Goal: Communication & Community: Answer question/provide support

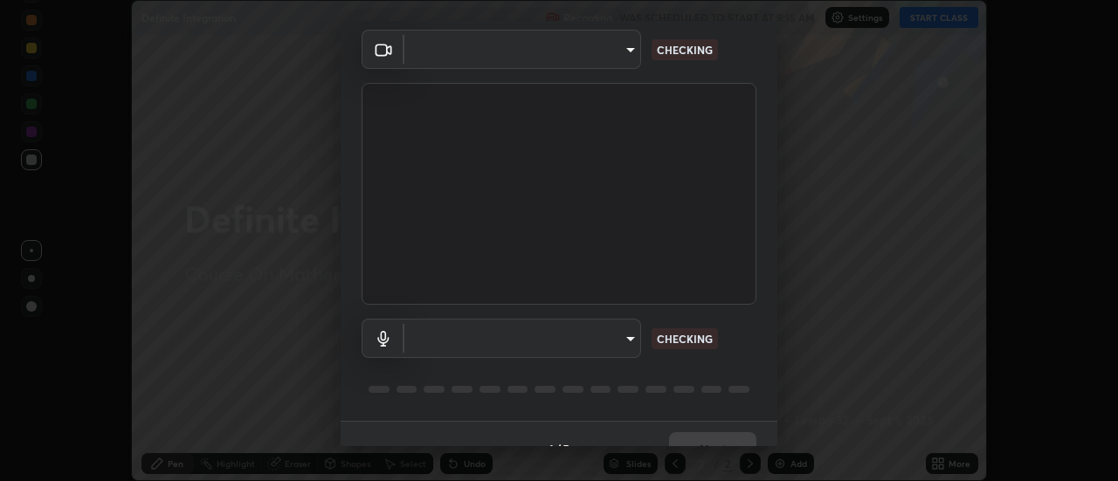
scroll to position [71, 0]
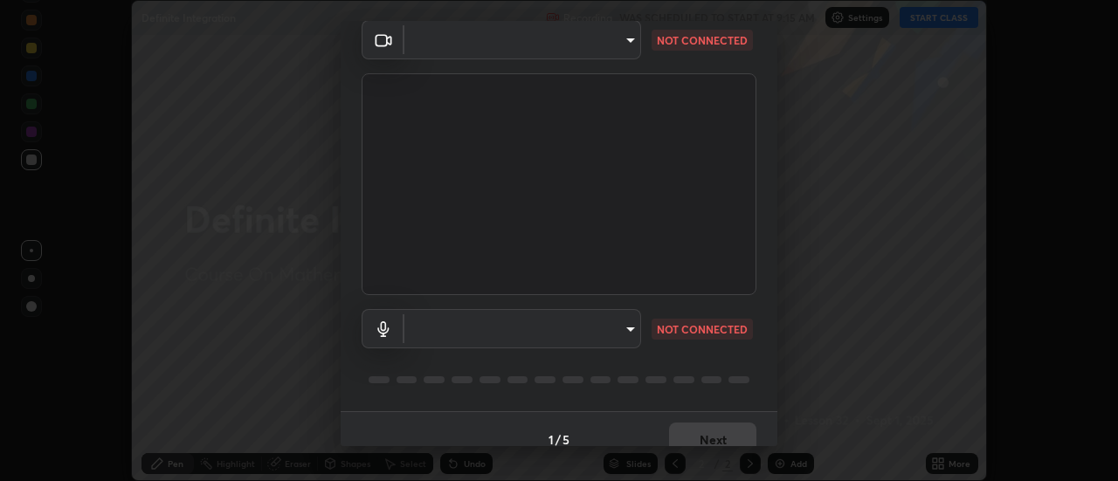
type input "aeae0228fcb2ddf3a676ce63988c6d85bbb403a14e4a67d180e4782271b35880"
type input "82b6b466b8e0d133430150f3e15298c9ad6d5f6c22182be90a2de1b6626d860c"
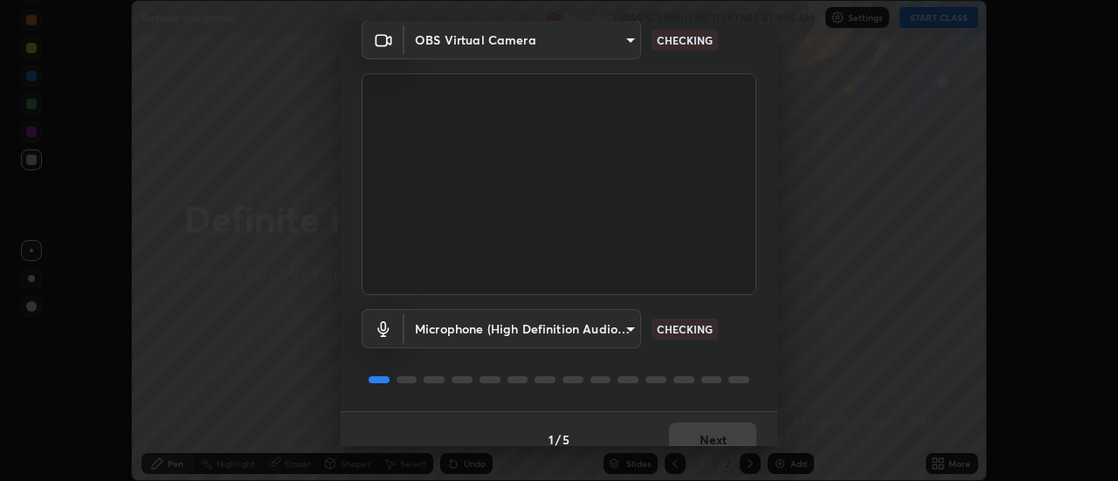
scroll to position [92, 0]
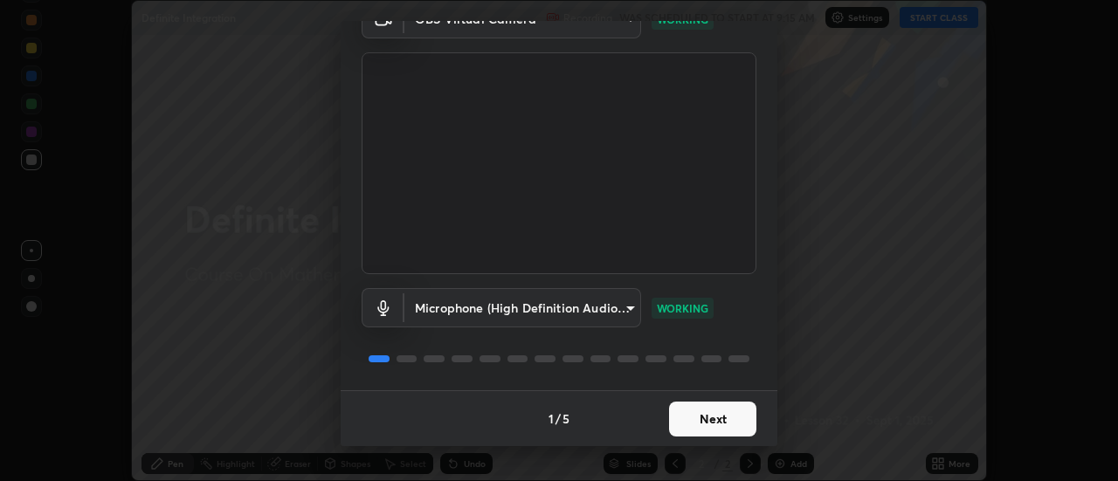
click at [702, 411] on button "Next" at bounding box center [712, 419] width 87 height 35
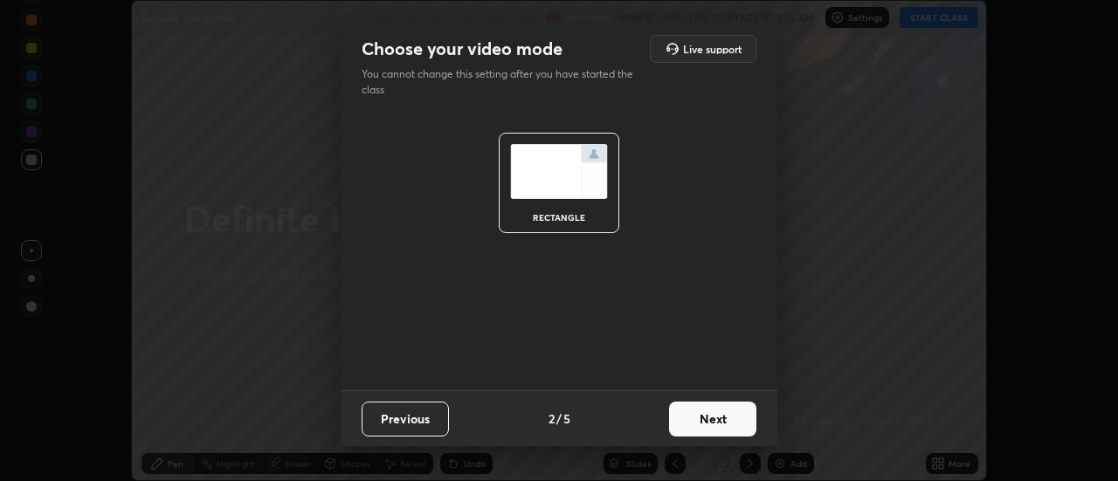
click at [731, 417] on button "Next" at bounding box center [712, 419] width 87 height 35
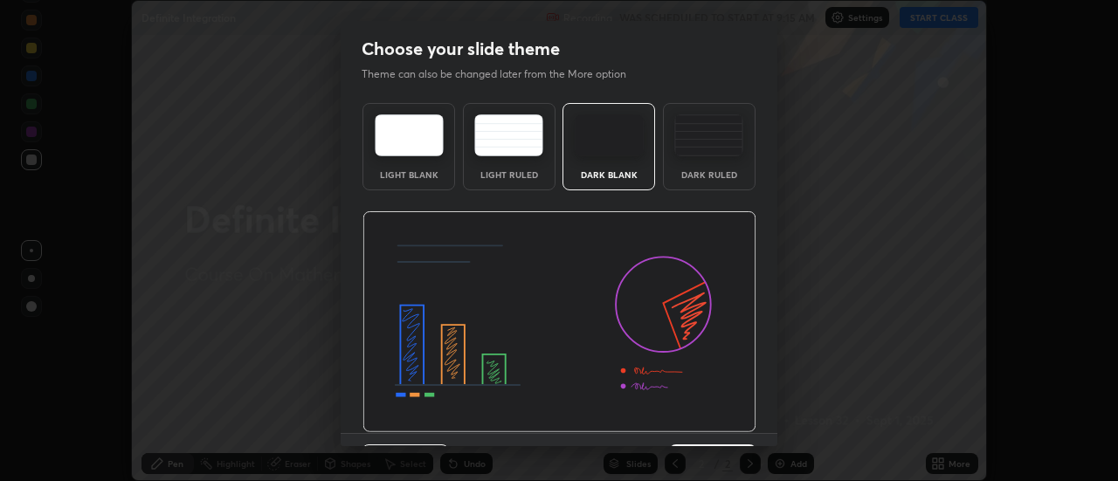
click at [730, 424] on img at bounding box center [560, 322] width 394 height 222
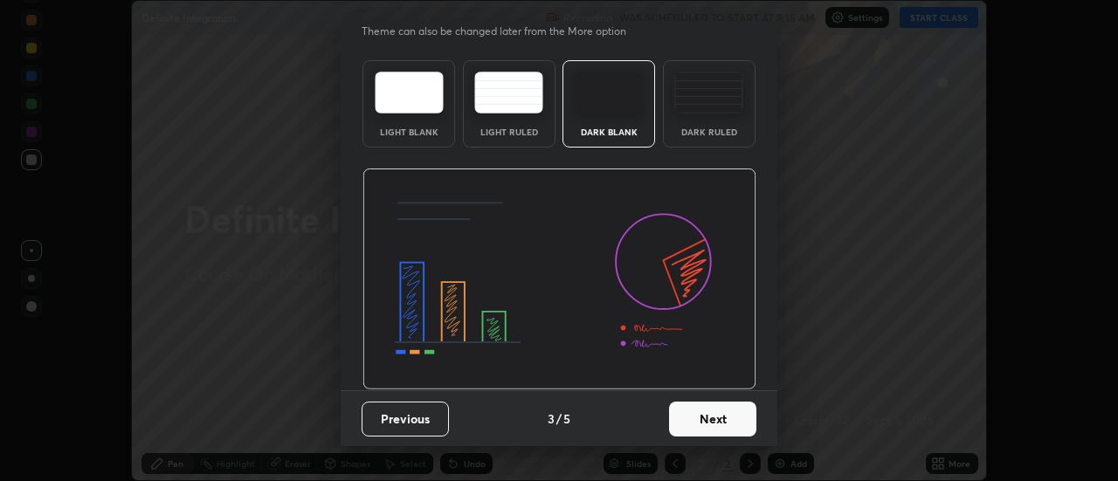
click at [726, 420] on button "Next" at bounding box center [712, 419] width 87 height 35
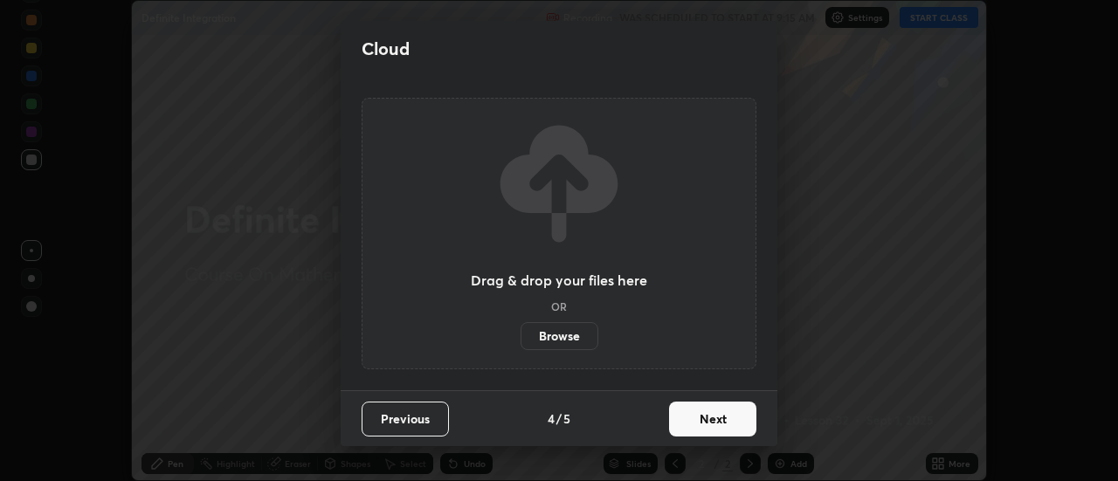
click at [731, 419] on button "Next" at bounding box center [712, 419] width 87 height 35
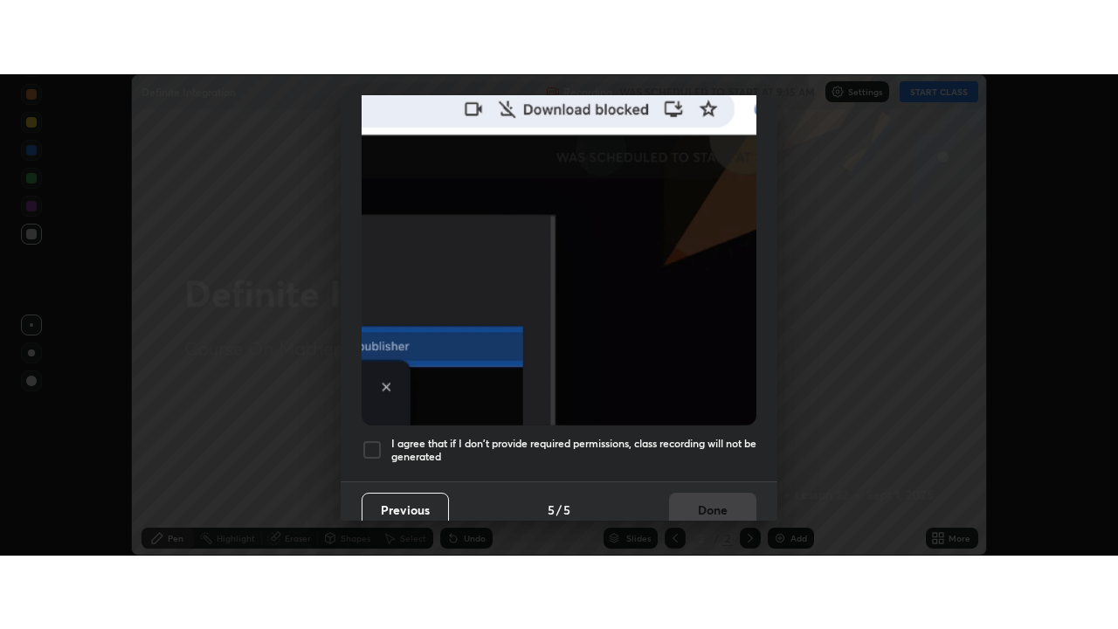
scroll to position [442, 0]
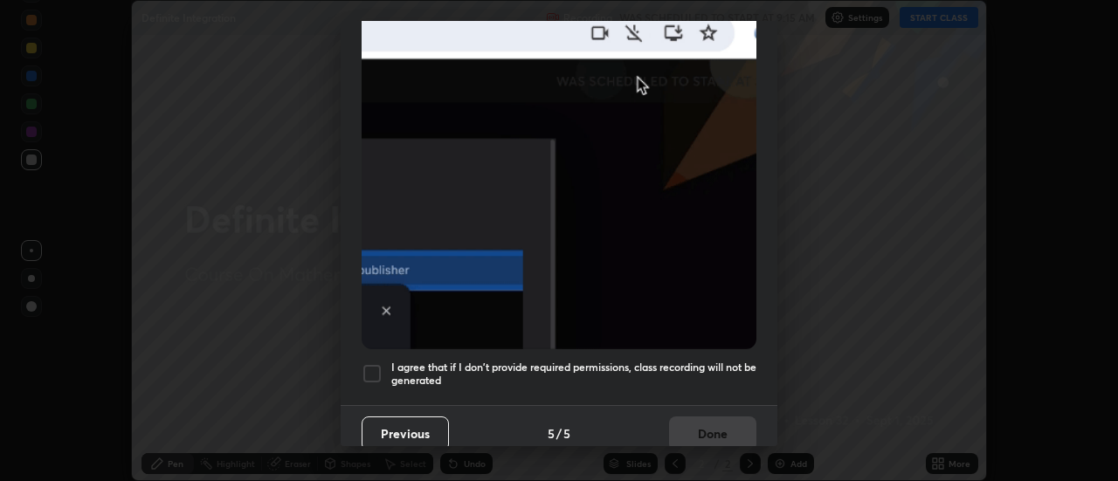
click at [725, 368] on h5 "I agree that if I don't provide required permissions, class recording will not …" at bounding box center [573, 374] width 365 height 27
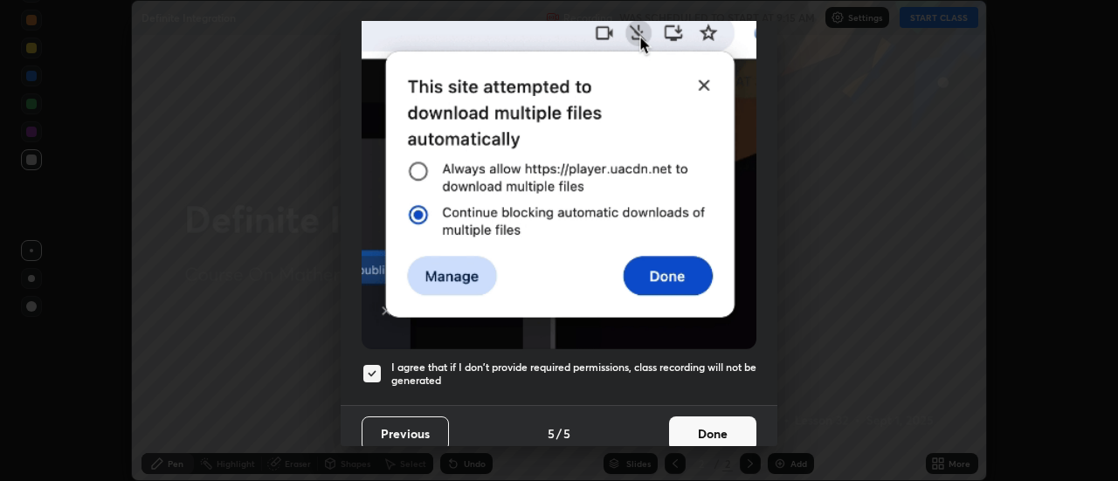
click at [732, 433] on button "Done" at bounding box center [712, 434] width 87 height 35
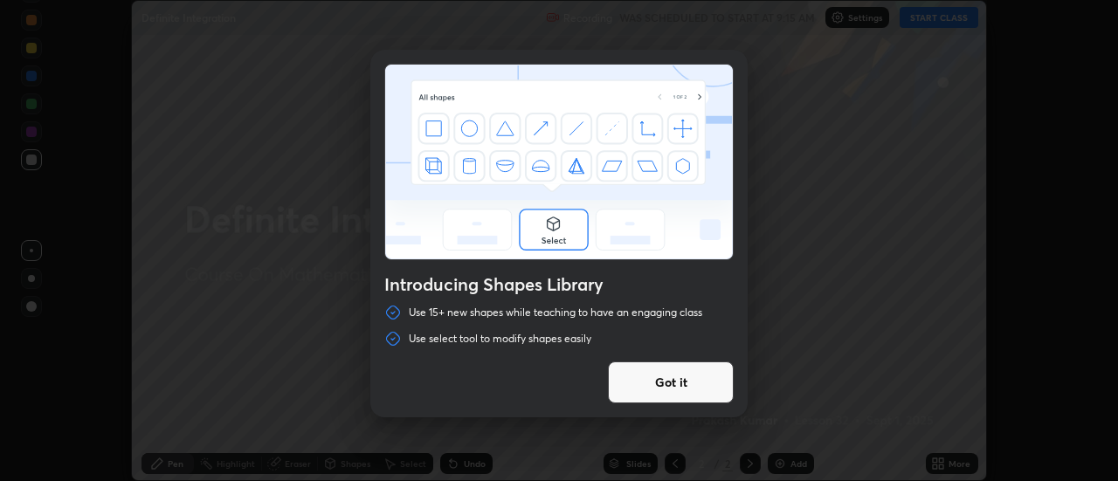
click at [931, 31] on div "Introducing Shapes Library Use 15+ new shapes while teaching to have an engagin…" at bounding box center [559, 240] width 1118 height 481
click at [709, 377] on button "Got it" at bounding box center [671, 383] width 126 height 42
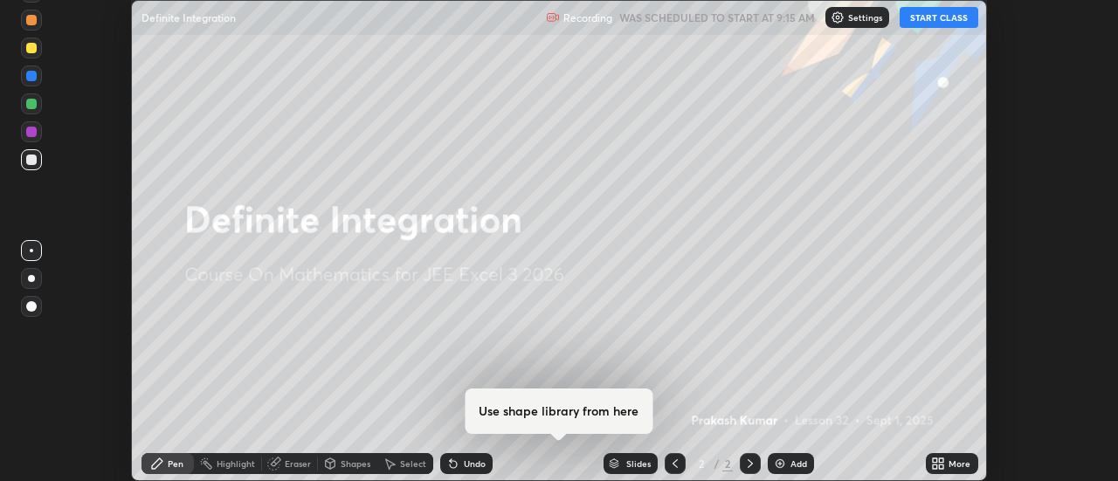
click at [938, 24] on button "START CLASS" at bounding box center [939, 17] width 79 height 21
click at [941, 462] on icon at bounding box center [942, 461] width 4 height 4
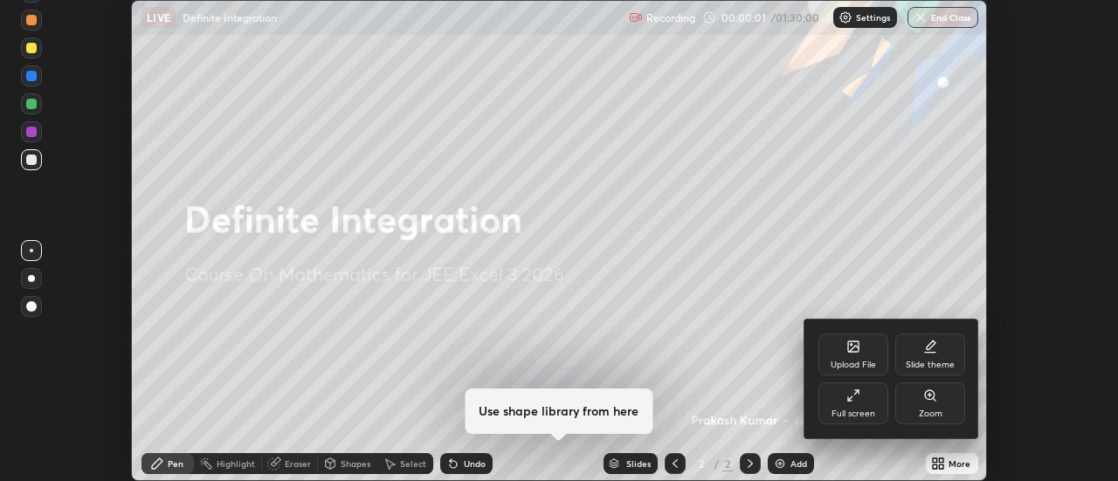
click at [855, 403] on div "Full screen" at bounding box center [854, 404] width 70 height 42
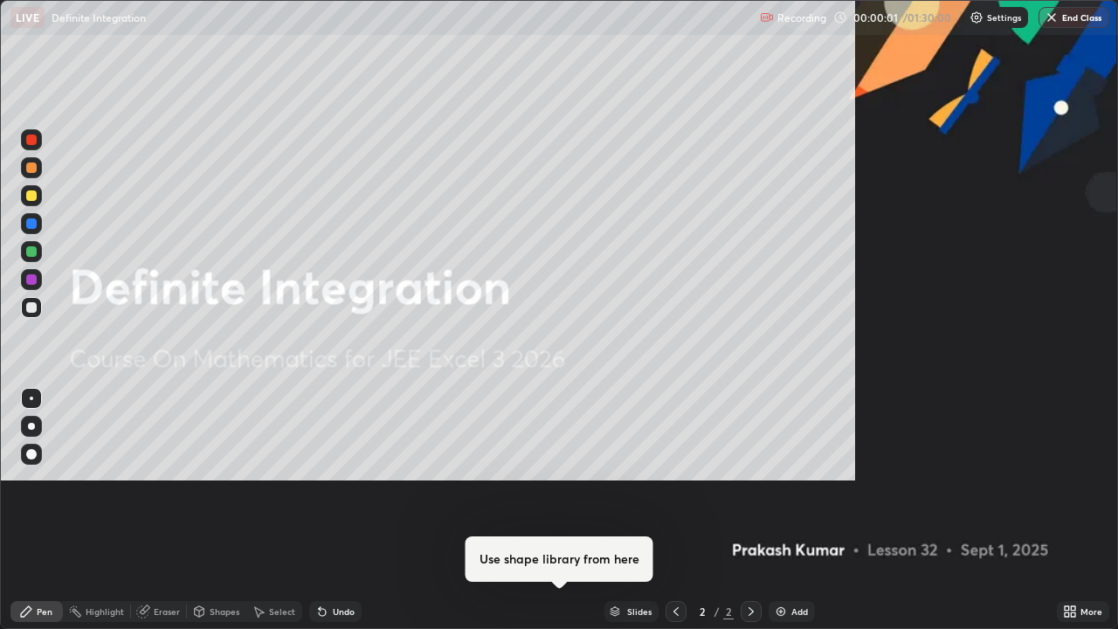
scroll to position [629, 1118]
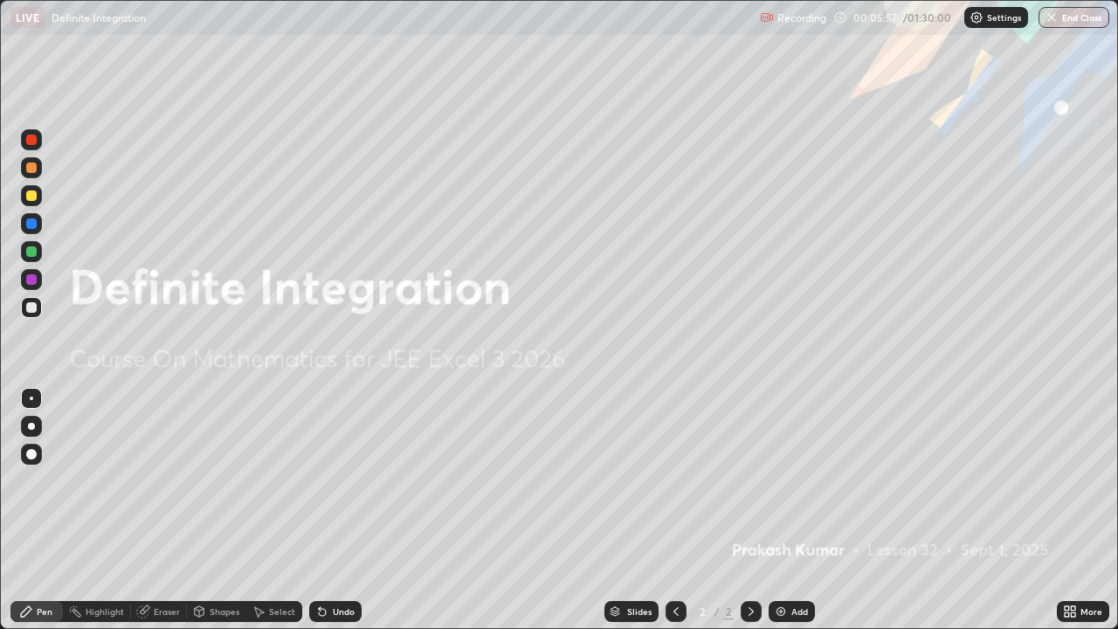
click at [793, 481] on div "Add" at bounding box center [800, 611] width 17 height 9
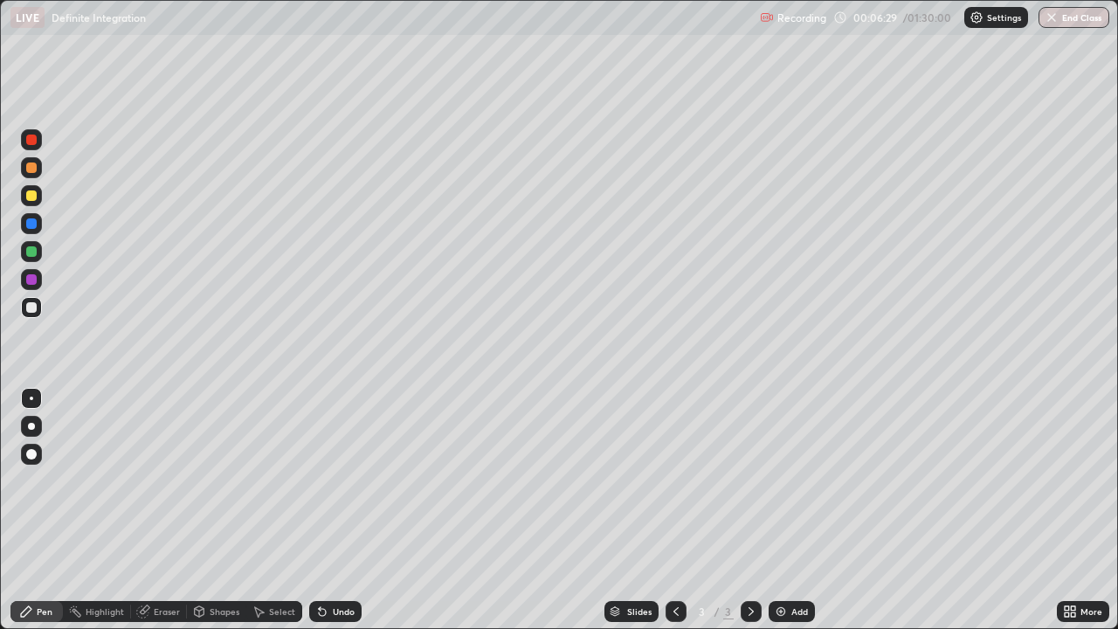
click at [36, 301] on div at bounding box center [31, 307] width 21 height 21
click at [38, 308] on div at bounding box center [31, 307] width 21 height 21
click at [32, 314] on div at bounding box center [31, 307] width 21 height 21
click at [31, 255] on div at bounding box center [31, 251] width 10 height 10
click at [34, 310] on div at bounding box center [31, 307] width 10 height 10
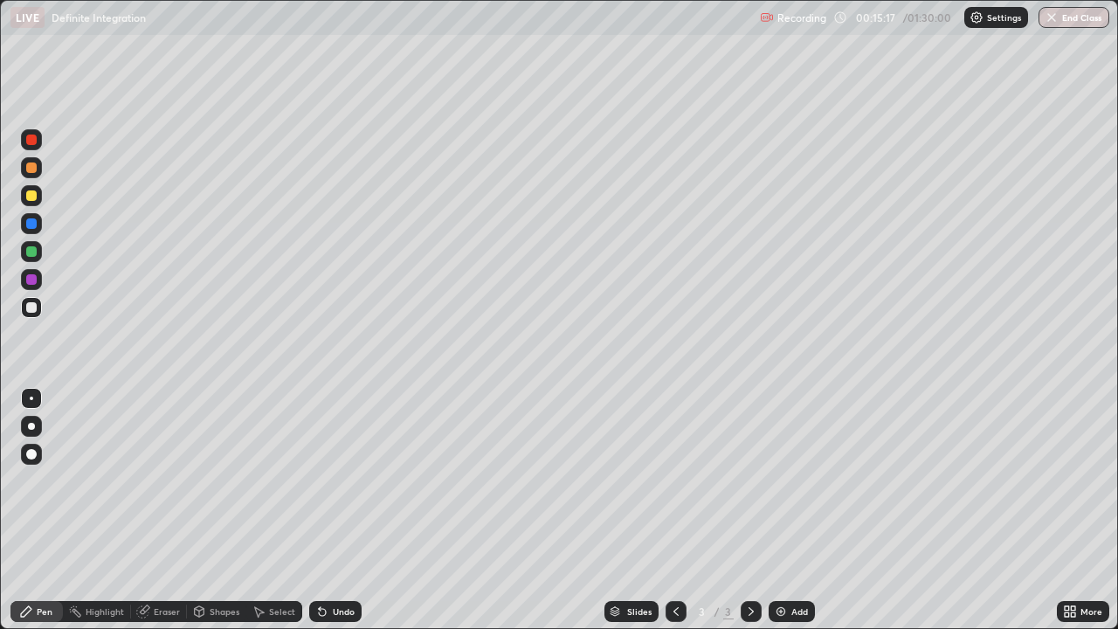
click at [29, 254] on div at bounding box center [31, 251] width 10 height 10
click at [38, 311] on div at bounding box center [31, 307] width 21 height 21
click at [163, 481] on div "Eraser" at bounding box center [159, 611] width 56 height 21
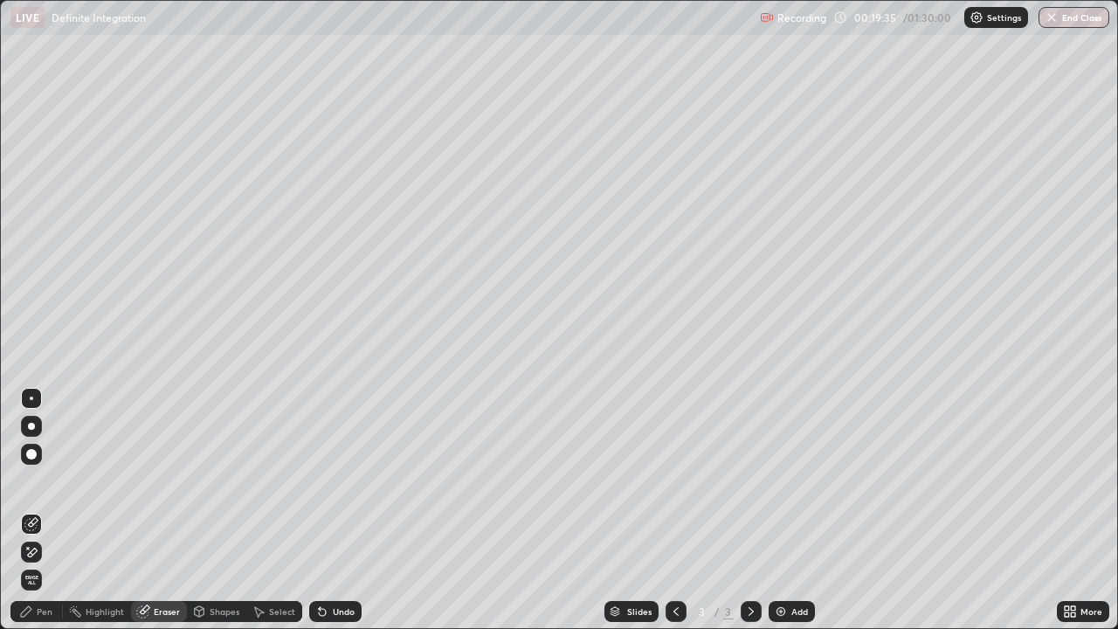
click at [52, 481] on div "Pen" at bounding box center [36, 611] width 52 height 21
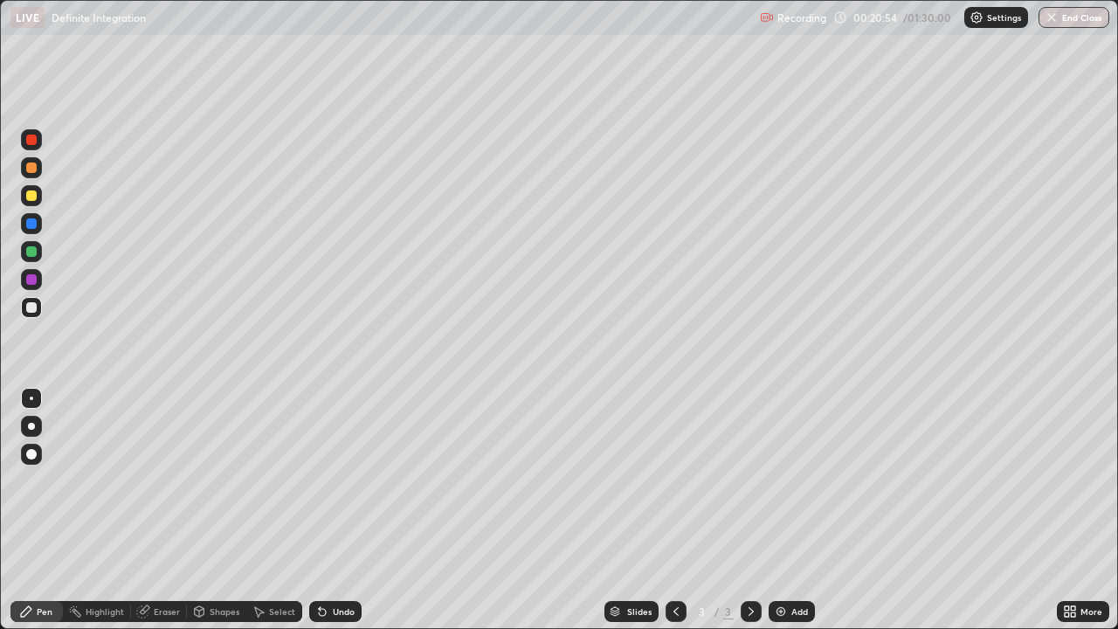
click at [800, 481] on div "Add" at bounding box center [792, 611] width 46 height 21
click at [272, 481] on div "Select" at bounding box center [282, 611] width 26 height 9
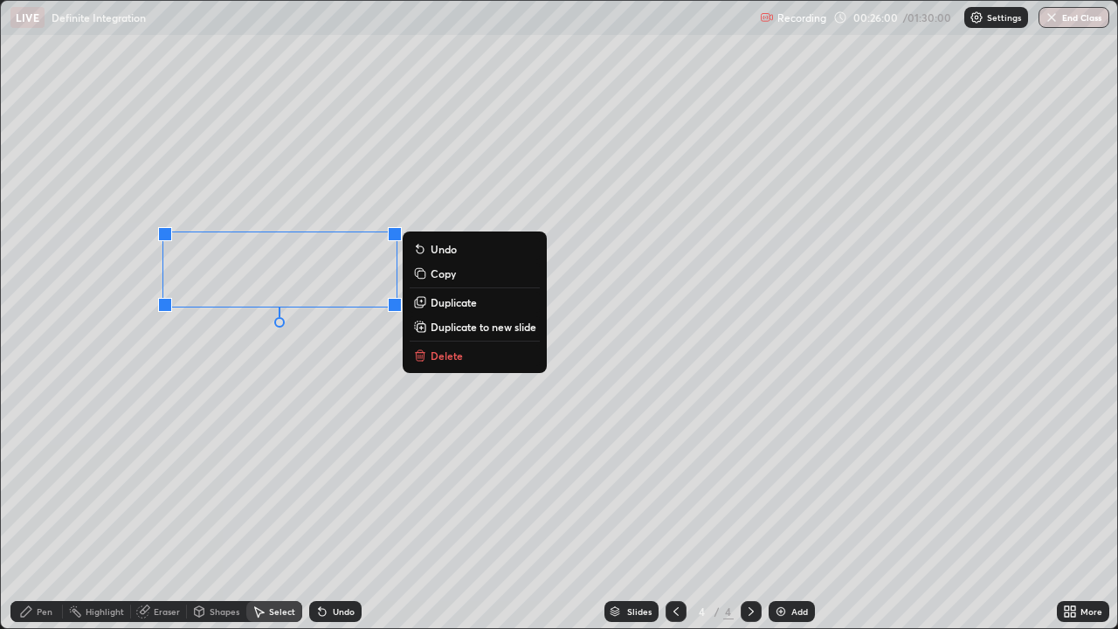
click at [39, 481] on div "Pen" at bounding box center [45, 611] width 16 height 9
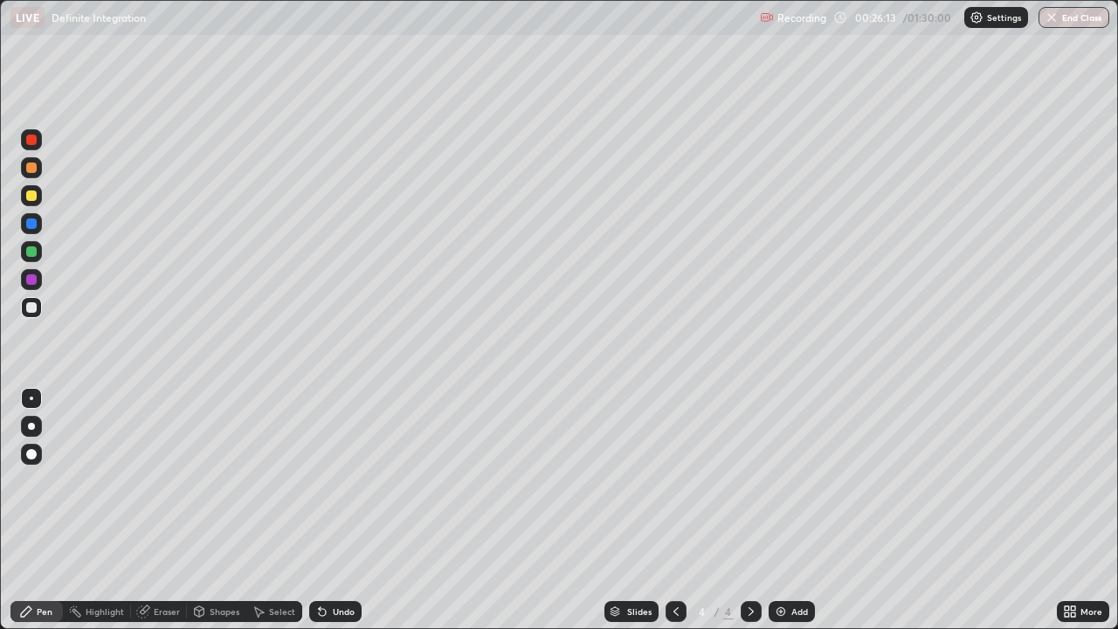
click at [31, 170] on div at bounding box center [31, 168] width 10 height 10
click at [344, 481] on div "Undo" at bounding box center [335, 611] width 52 height 21
click at [349, 481] on div "Undo" at bounding box center [344, 611] width 22 height 9
click at [351, 481] on div "Undo" at bounding box center [335, 611] width 52 height 21
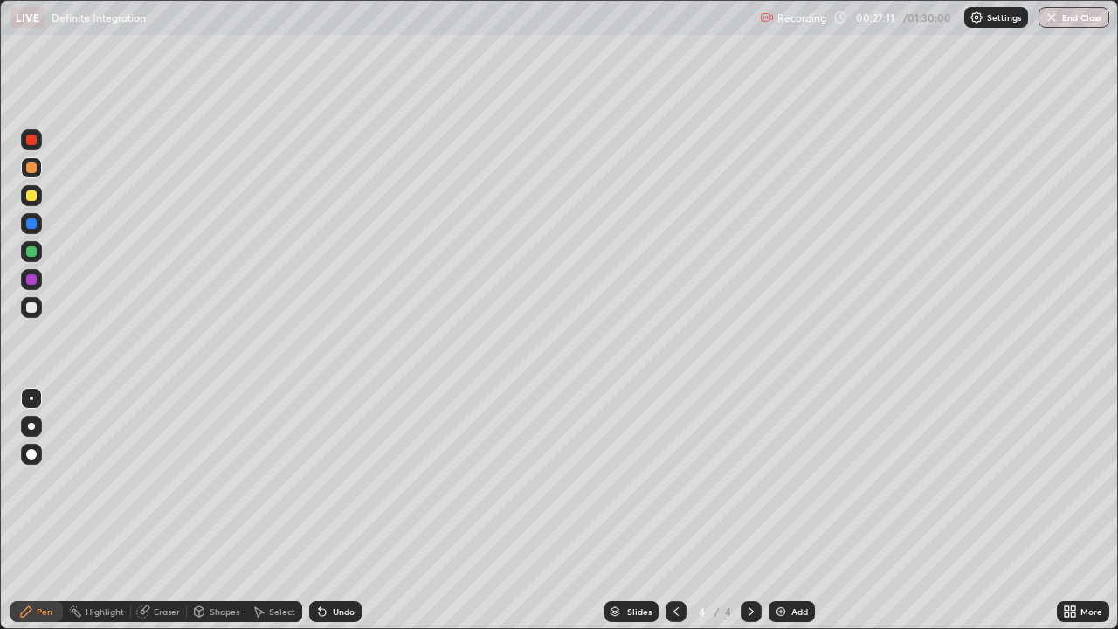
click at [38, 310] on div at bounding box center [31, 307] width 21 height 21
click at [328, 481] on div "Undo" at bounding box center [335, 611] width 52 height 21
click at [333, 481] on div "Undo" at bounding box center [335, 611] width 52 height 21
click at [32, 168] on div at bounding box center [31, 168] width 10 height 10
click at [352, 481] on div "Undo" at bounding box center [335, 611] width 52 height 21
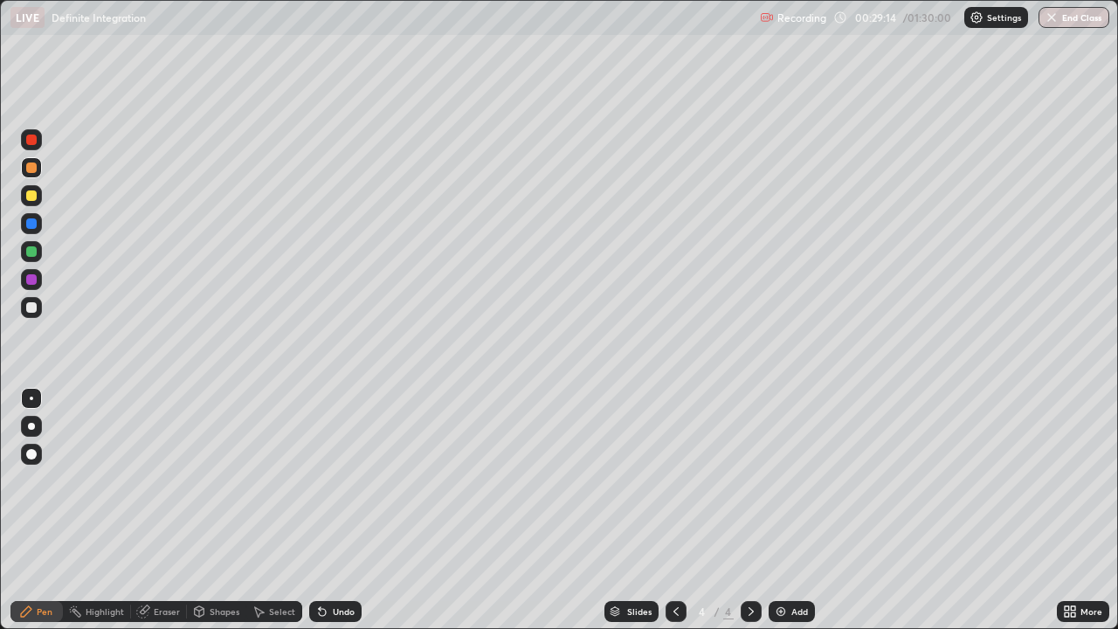
click at [349, 481] on div "Undo" at bounding box center [335, 611] width 52 height 21
click at [32, 308] on div at bounding box center [31, 307] width 10 height 10
click at [339, 481] on div "Undo" at bounding box center [344, 611] width 22 height 9
click at [166, 481] on div "Eraser" at bounding box center [167, 611] width 26 height 9
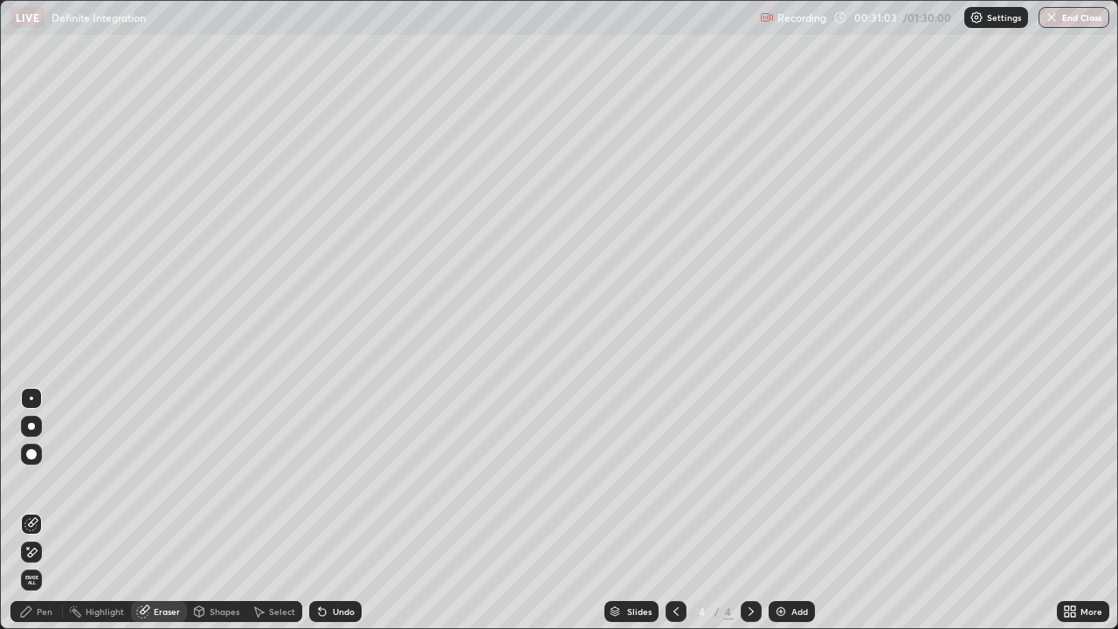
click at [38, 481] on div "Pen" at bounding box center [36, 611] width 52 height 21
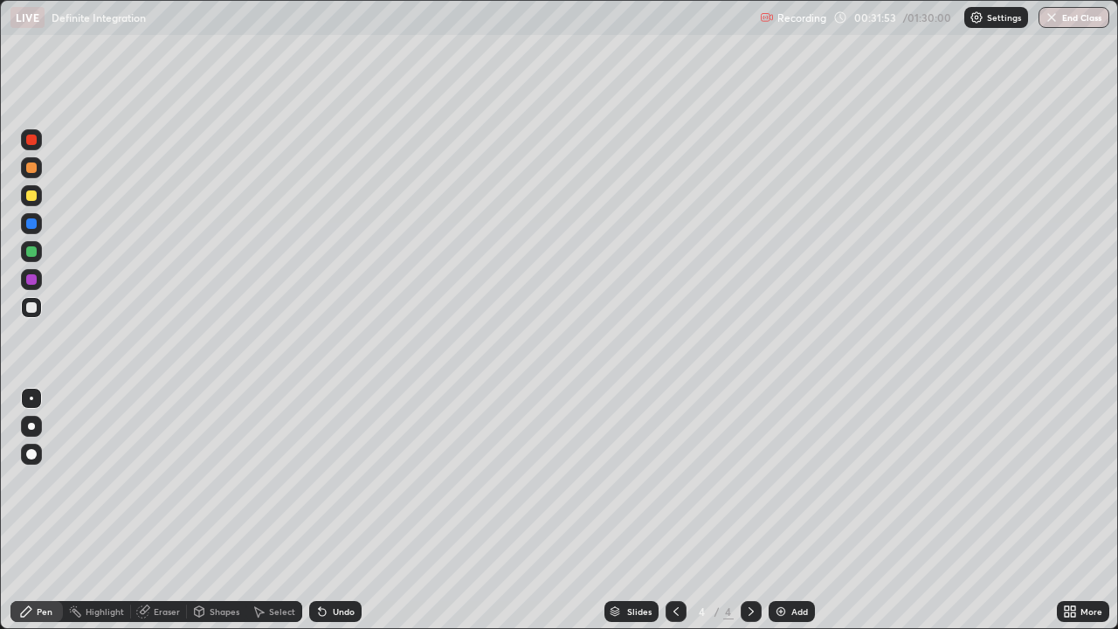
click at [329, 481] on div "Undo" at bounding box center [335, 611] width 52 height 21
click at [38, 250] on div at bounding box center [31, 251] width 21 height 21
click at [29, 197] on div at bounding box center [31, 195] width 10 height 10
click at [799, 481] on div "Add" at bounding box center [800, 611] width 17 height 9
click at [323, 481] on icon at bounding box center [322, 612] width 7 height 7
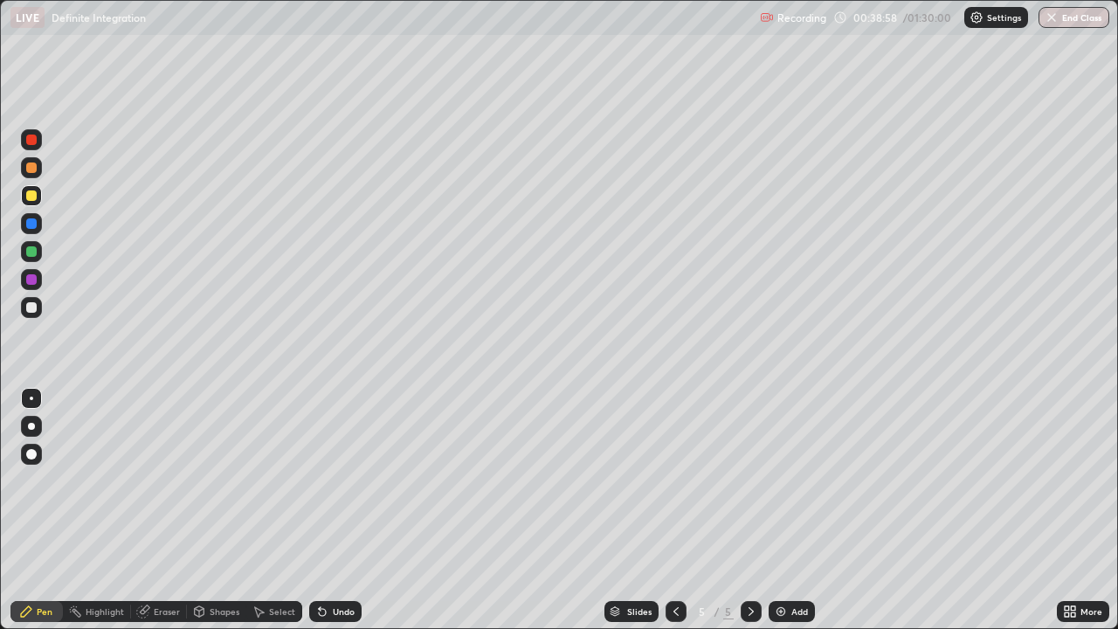
click at [322, 481] on icon at bounding box center [322, 612] width 7 height 7
click at [323, 481] on icon at bounding box center [322, 612] width 14 height 14
click at [320, 481] on icon at bounding box center [322, 612] width 7 height 7
click at [327, 481] on div "Undo" at bounding box center [335, 611] width 52 height 21
click at [328, 481] on div "Undo" at bounding box center [335, 611] width 52 height 21
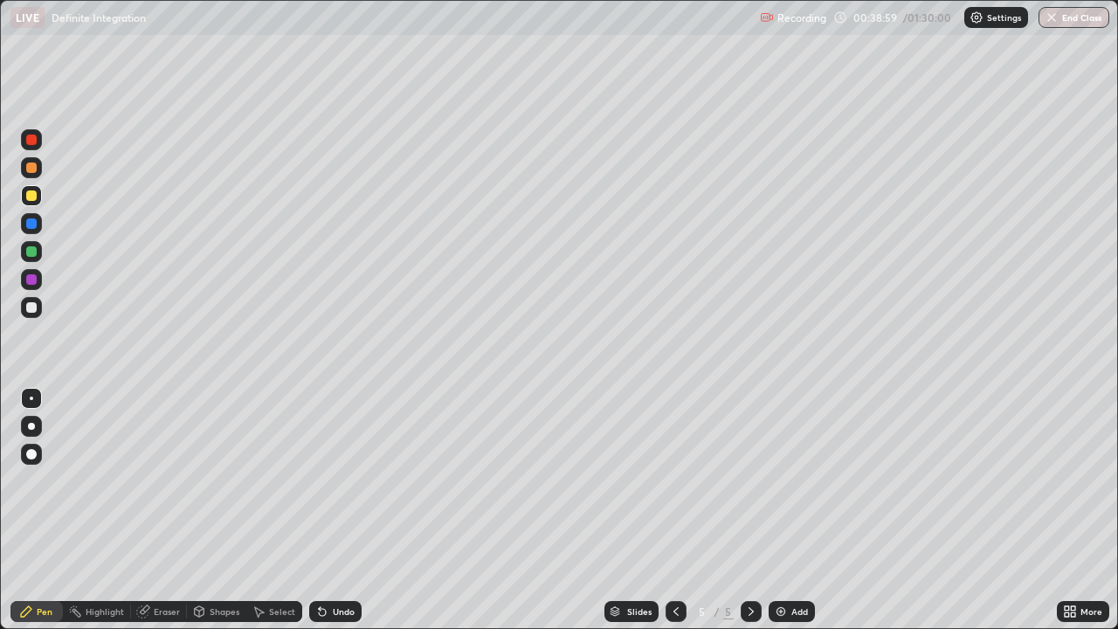
click at [329, 481] on div "Undo" at bounding box center [335, 611] width 52 height 21
click at [32, 308] on div at bounding box center [31, 307] width 10 height 10
click at [30, 170] on div at bounding box center [31, 168] width 10 height 10
click at [339, 481] on div "Undo" at bounding box center [335, 611] width 52 height 21
click at [31, 288] on div at bounding box center [31, 279] width 21 height 21
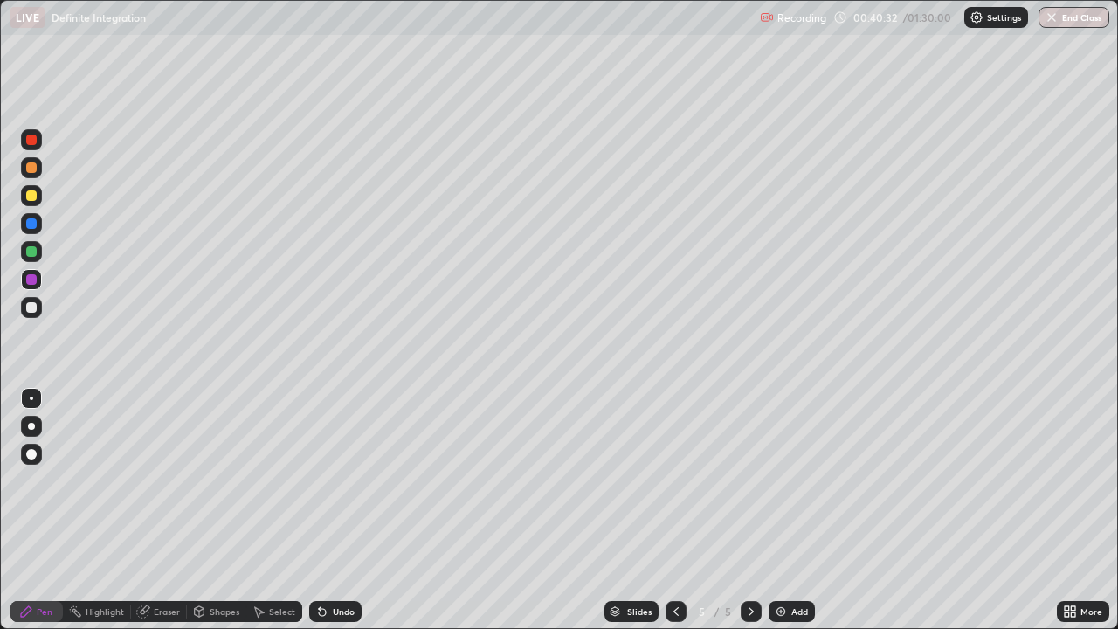
click at [33, 314] on div at bounding box center [31, 307] width 21 height 21
click at [349, 481] on div "Undo" at bounding box center [344, 611] width 22 height 9
click at [347, 481] on div "Undo" at bounding box center [335, 611] width 52 height 21
click at [347, 481] on div "Undo" at bounding box center [344, 611] width 22 height 9
click at [346, 481] on div "Undo" at bounding box center [335, 611] width 52 height 21
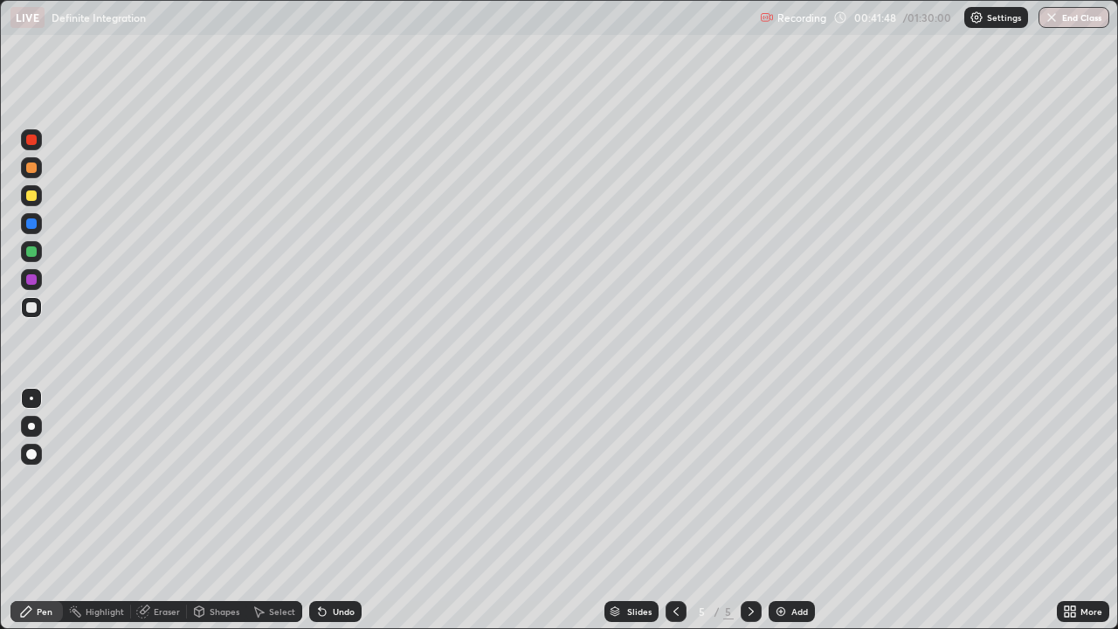
click at [348, 481] on div "Undo" at bounding box center [335, 611] width 52 height 21
click at [350, 481] on div "Undo" at bounding box center [335, 611] width 52 height 21
click at [351, 481] on div "Undo" at bounding box center [335, 611] width 52 height 21
click at [354, 481] on div "Undo" at bounding box center [335, 611] width 52 height 21
click at [170, 481] on div "Eraser" at bounding box center [167, 611] width 26 height 9
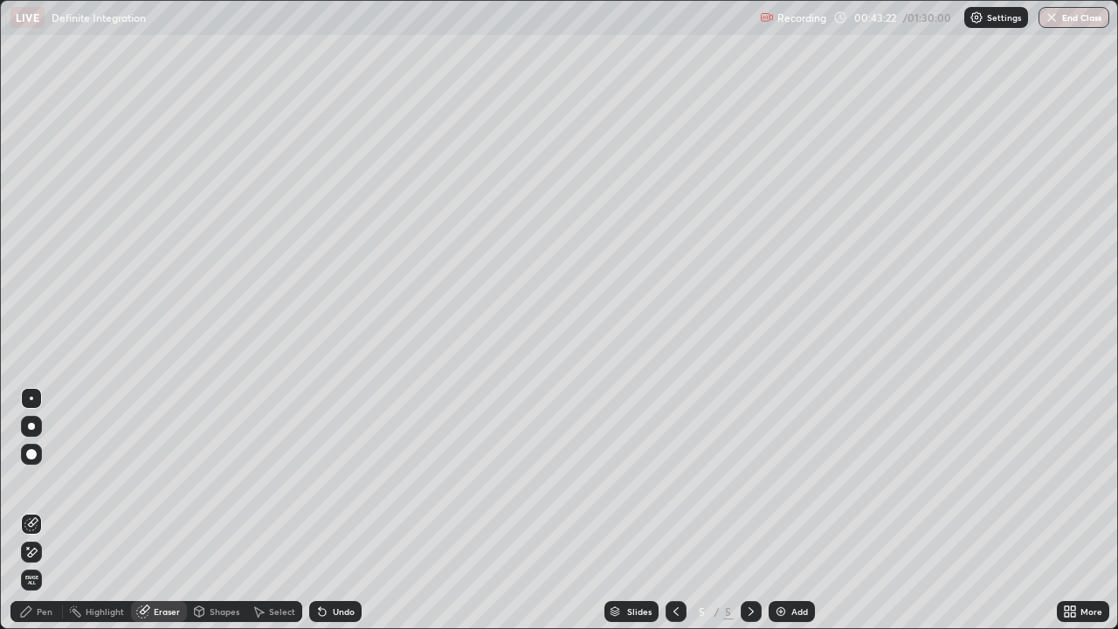
click at [44, 481] on div "Pen" at bounding box center [45, 611] width 16 height 9
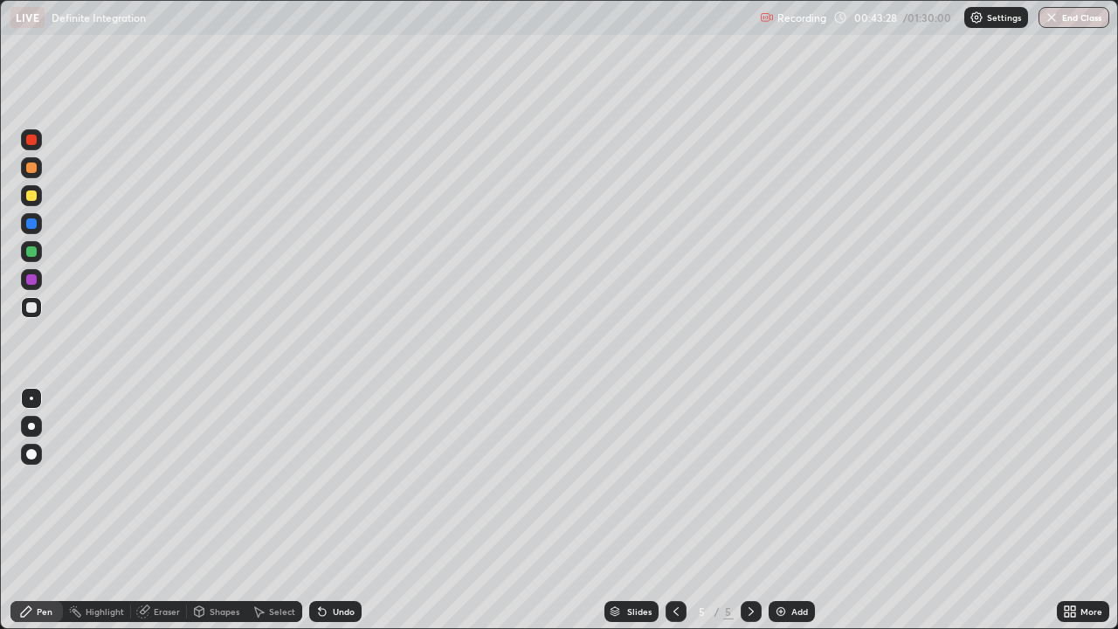
click at [346, 481] on div "Undo" at bounding box center [344, 611] width 22 height 9
click at [38, 197] on div at bounding box center [31, 195] width 21 height 21
click at [31, 312] on div at bounding box center [31, 307] width 10 height 10
click at [39, 194] on div at bounding box center [31, 195] width 21 height 21
click at [39, 170] on div at bounding box center [31, 167] width 21 height 21
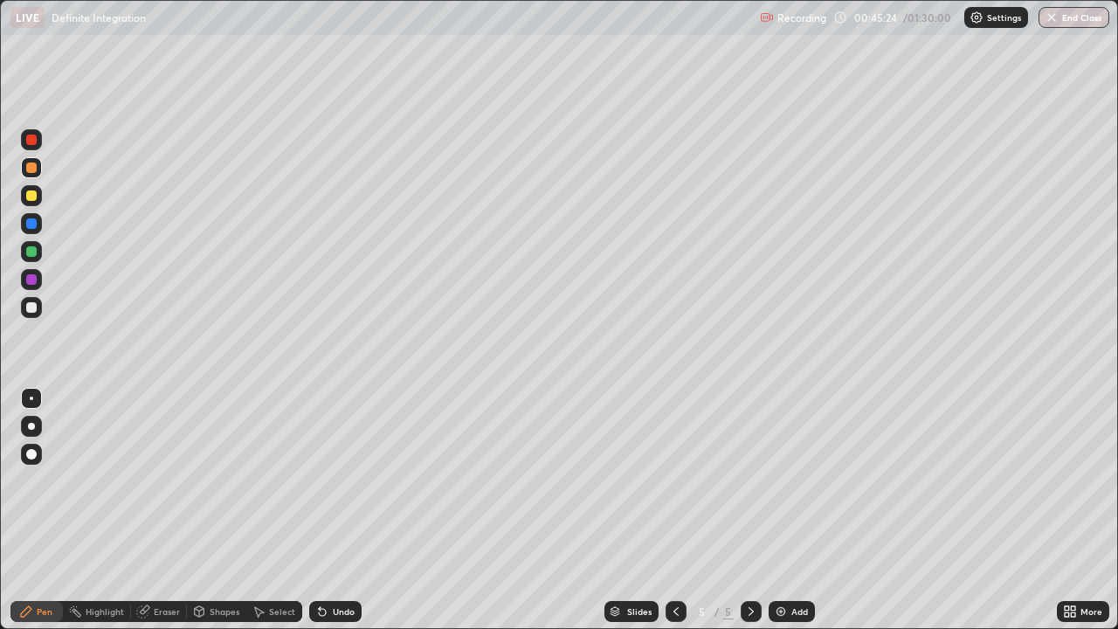
click at [892, 481] on div "Slides 5 / 5 Add" at bounding box center [709, 611] width 695 height 35
click at [896, 481] on div "Slides 5 / 5 Add" at bounding box center [709, 611] width 695 height 35
click at [890, 481] on div "Slides 5 / 5 Add" at bounding box center [709, 611] width 695 height 35
click at [896, 481] on div "Slides 5 / 5 Add" at bounding box center [709, 611] width 695 height 35
click at [937, 481] on div "Slides 5 / 5 Add" at bounding box center [709, 611] width 695 height 35
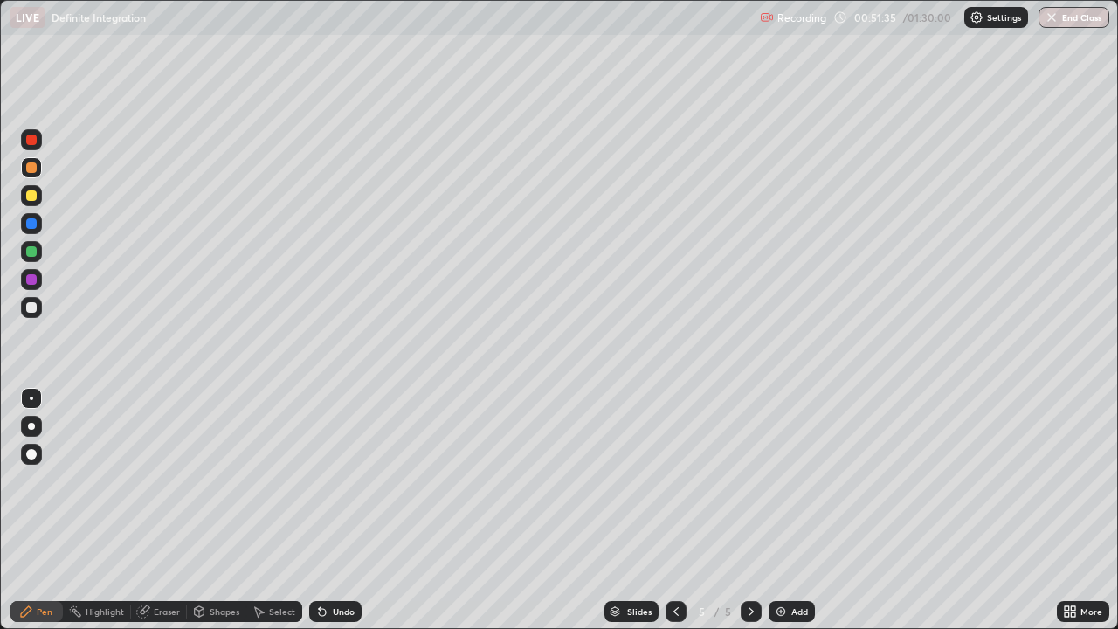
click at [322, 481] on icon at bounding box center [322, 612] width 7 height 7
click at [794, 481] on div "Add" at bounding box center [800, 611] width 17 height 9
click at [32, 317] on div at bounding box center [31, 307] width 21 height 21
click at [32, 196] on div at bounding box center [31, 195] width 10 height 10
click at [40, 163] on div at bounding box center [31, 167] width 21 height 21
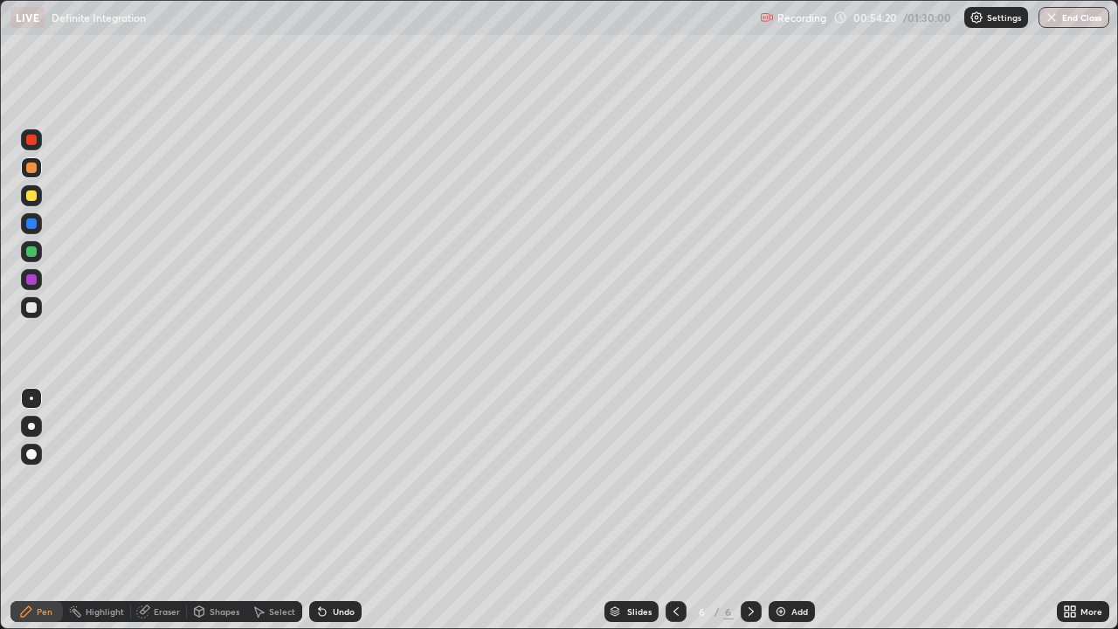
click at [32, 308] on div at bounding box center [31, 307] width 10 height 10
click at [347, 481] on div "Undo" at bounding box center [335, 611] width 52 height 21
click at [675, 481] on div at bounding box center [676, 611] width 21 height 21
click at [680, 481] on div at bounding box center [676, 611] width 21 height 35
click at [681, 481] on div at bounding box center [676, 611] width 21 height 21
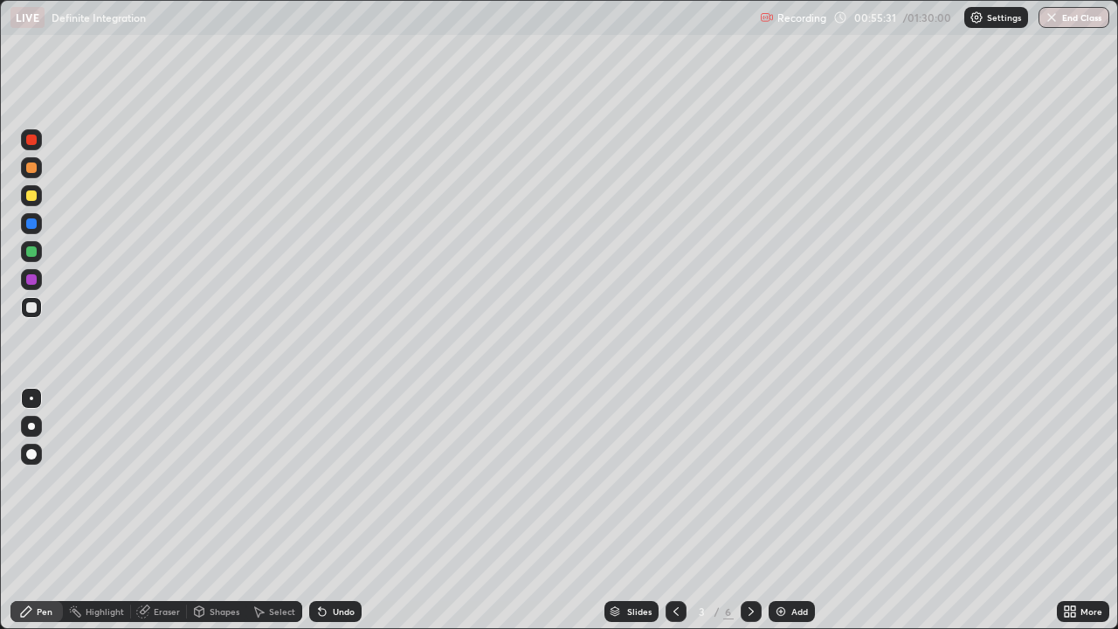
click at [678, 481] on div at bounding box center [676, 611] width 21 height 35
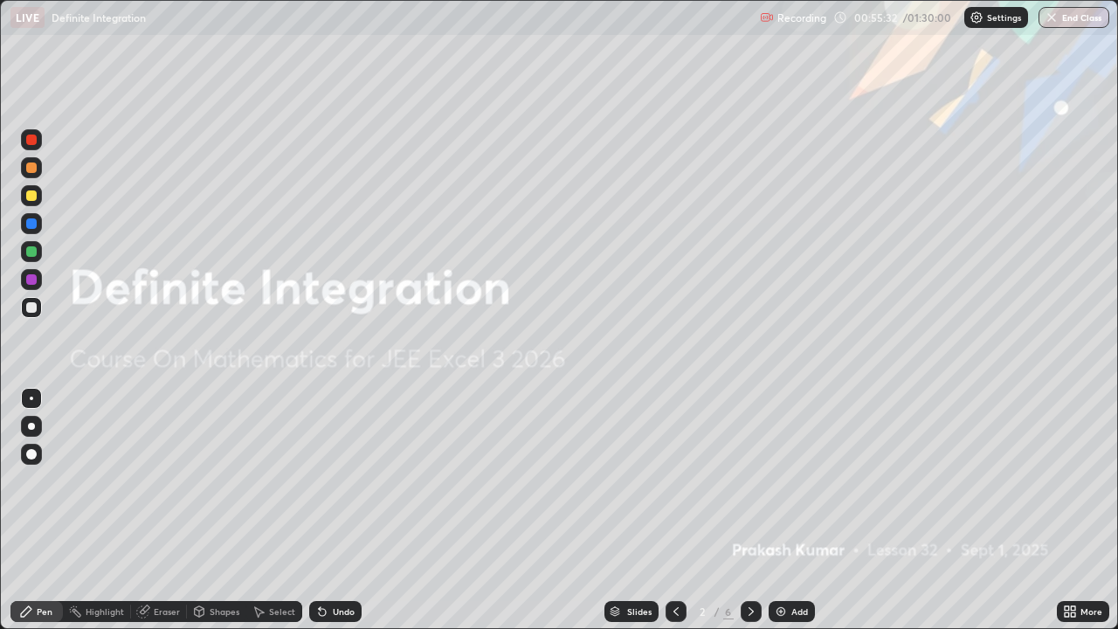
click at [750, 481] on icon at bounding box center [751, 612] width 14 height 14
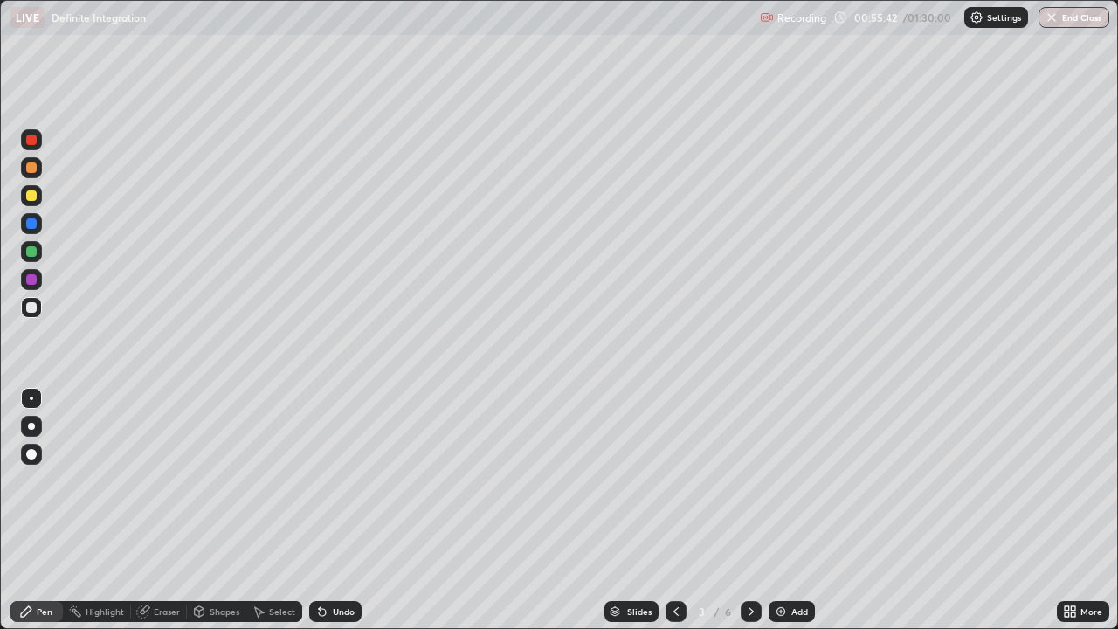
click at [758, 481] on div at bounding box center [751, 611] width 21 height 21
click at [749, 481] on icon at bounding box center [751, 612] width 14 height 14
click at [752, 481] on div at bounding box center [751, 611] width 21 height 21
click at [673, 481] on icon at bounding box center [676, 612] width 14 height 14
click at [675, 481] on icon at bounding box center [676, 611] width 5 height 9
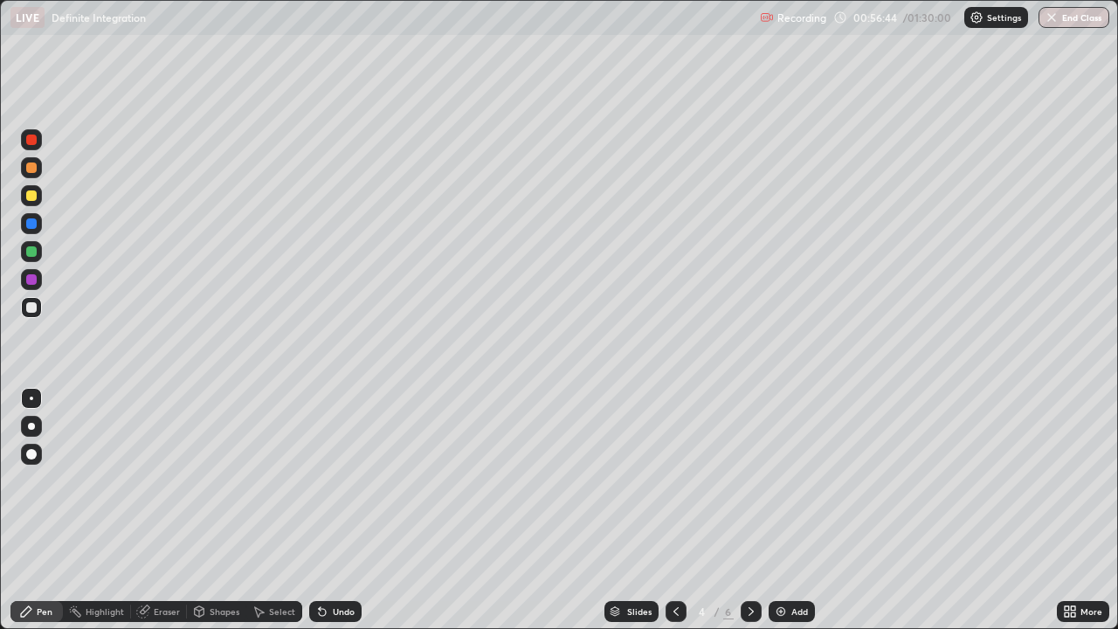
click at [675, 481] on icon at bounding box center [676, 611] width 5 height 9
click at [771, 481] on div "Add" at bounding box center [792, 611] width 46 height 21
click at [758, 481] on div at bounding box center [751, 611] width 21 height 21
click at [757, 481] on icon at bounding box center [751, 612] width 14 height 14
click at [755, 481] on div at bounding box center [751, 611] width 21 height 21
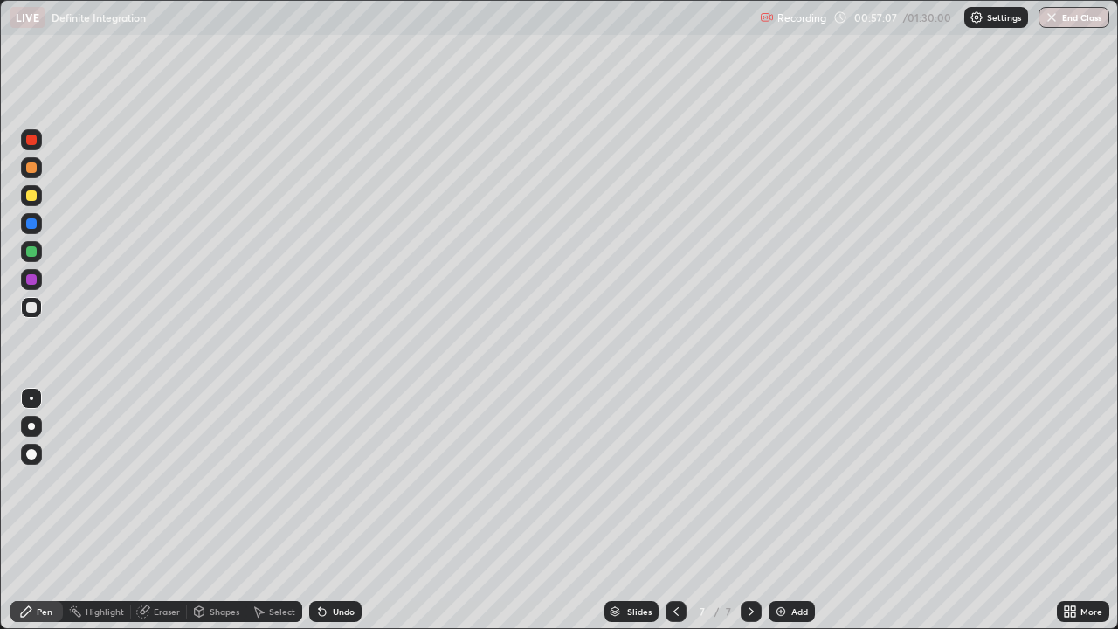
click at [348, 481] on div "Undo" at bounding box center [344, 611] width 22 height 9
click at [342, 481] on div "Undo" at bounding box center [344, 611] width 22 height 9
click at [337, 481] on div "Undo" at bounding box center [344, 611] width 22 height 9
click at [336, 481] on div "Undo" at bounding box center [344, 611] width 22 height 9
click at [338, 481] on div "Undo" at bounding box center [344, 611] width 22 height 9
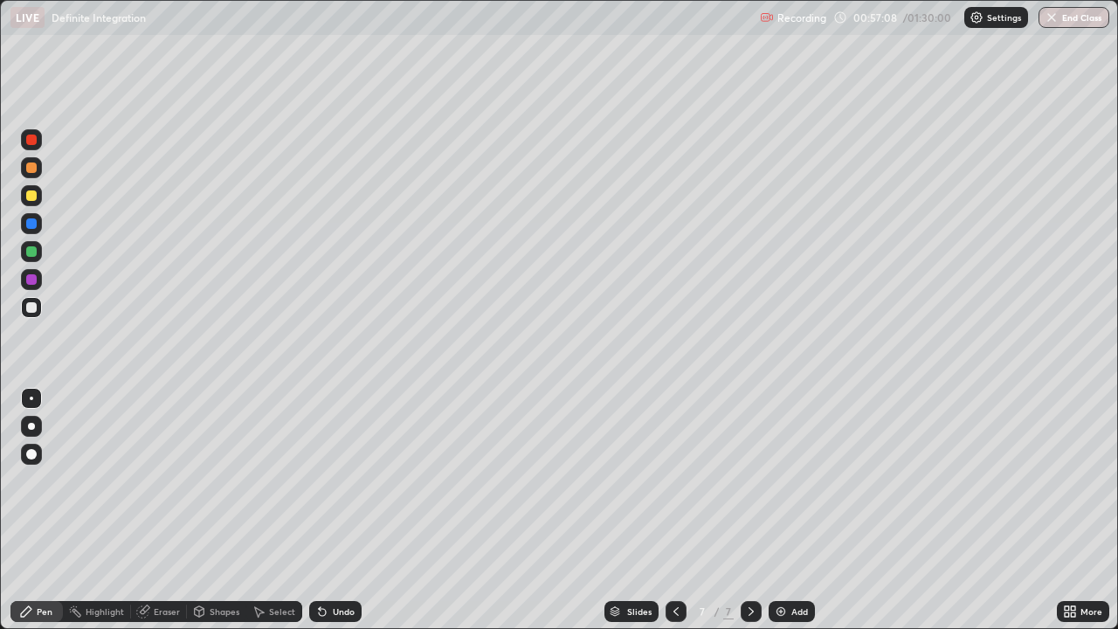
click at [338, 481] on div "Undo" at bounding box center [335, 611] width 52 height 21
click at [330, 481] on div "Undo" at bounding box center [335, 611] width 52 height 21
click at [333, 481] on div "Undo" at bounding box center [344, 611] width 22 height 9
click at [169, 481] on div "Eraser" at bounding box center [159, 611] width 56 height 21
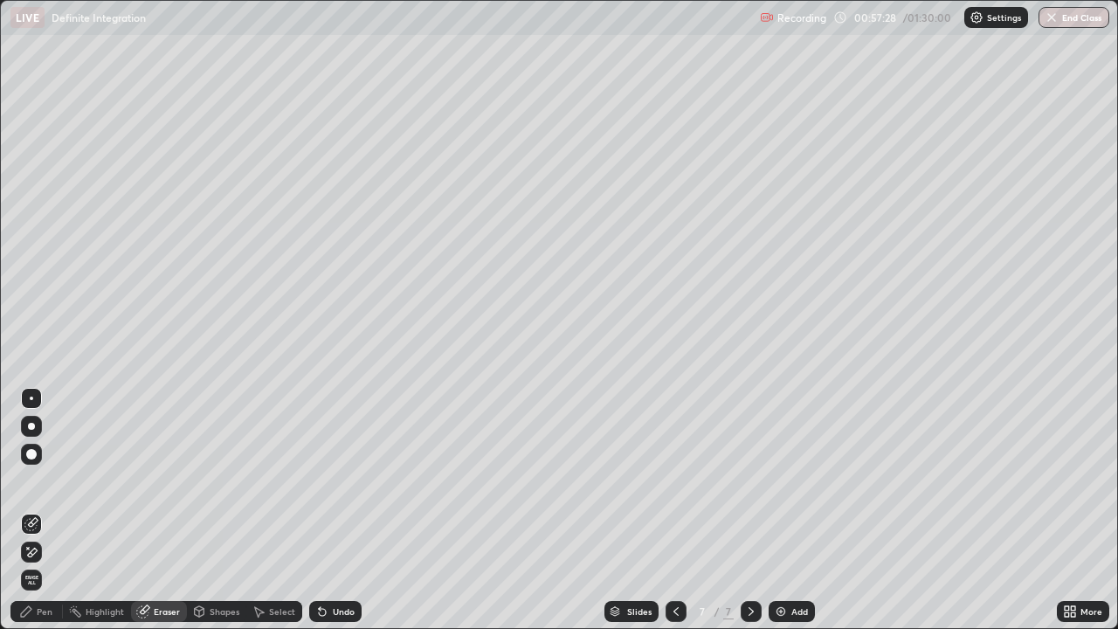
click at [37, 481] on div "Pen" at bounding box center [36, 611] width 52 height 21
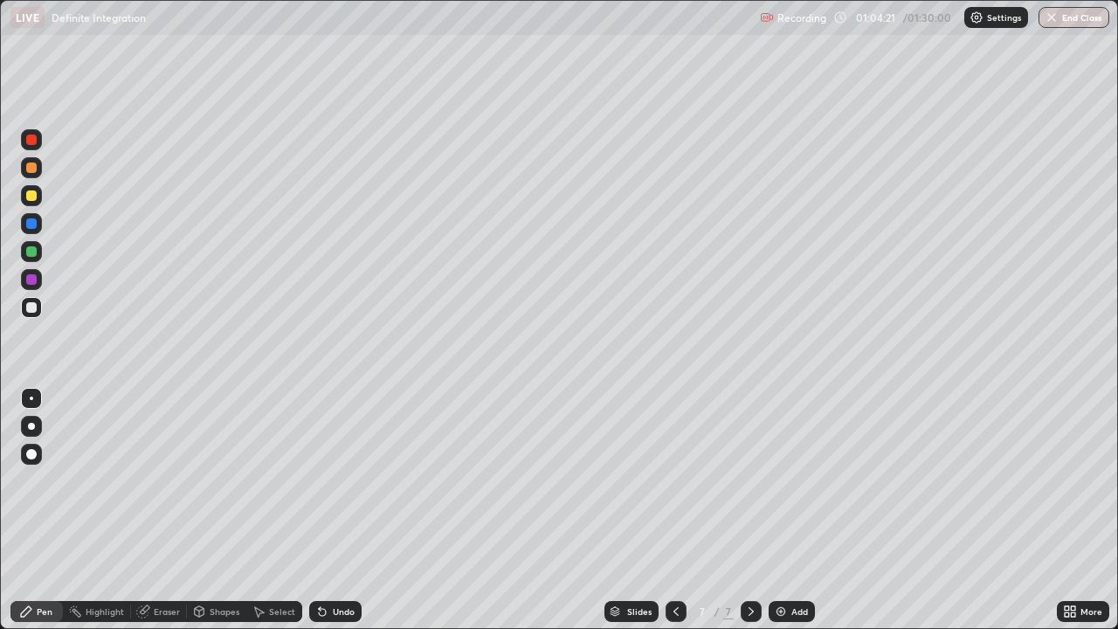
click at [789, 481] on div "Add" at bounding box center [792, 611] width 46 height 21
click at [29, 315] on div at bounding box center [31, 307] width 21 height 21
click at [154, 481] on div "Eraser" at bounding box center [167, 611] width 26 height 9
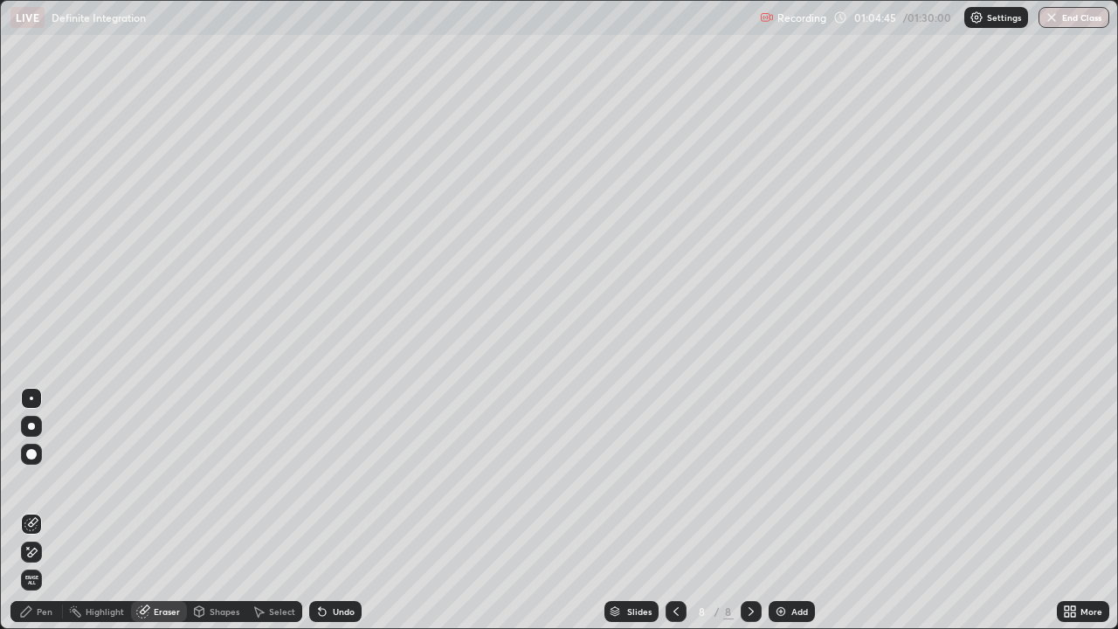
click at [45, 481] on div "Pen" at bounding box center [36, 611] width 52 height 21
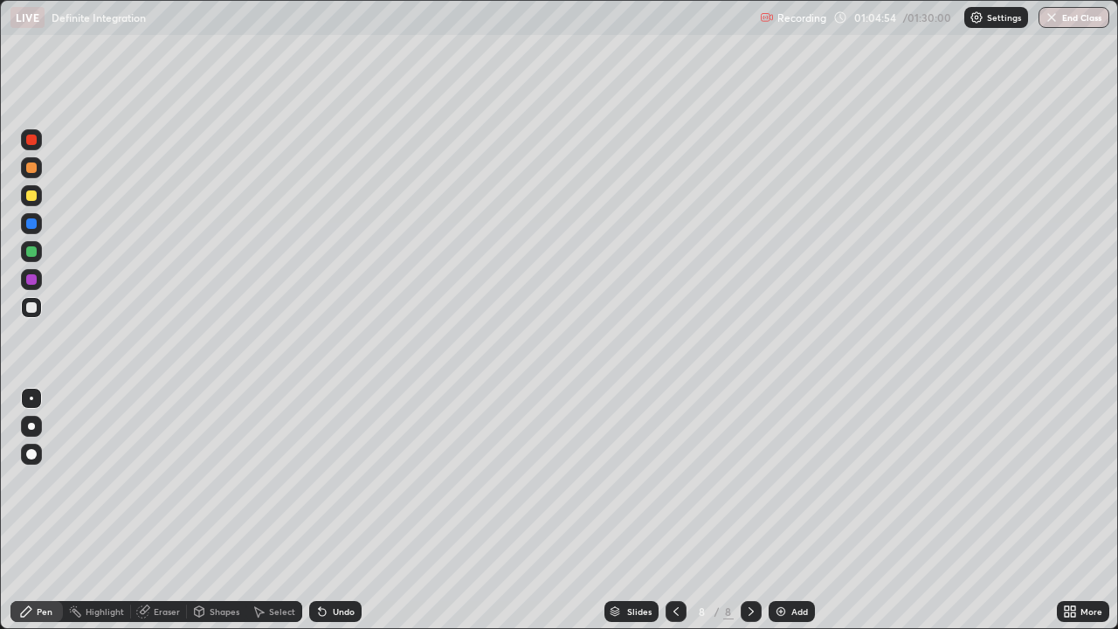
click at [30, 252] on div at bounding box center [31, 251] width 10 height 10
click at [30, 310] on div at bounding box center [31, 307] width 10 height 10
click at [32, 252] on div at bounding box center [31, 251] width 10 height 10
click at [24, 313] on div at bounding box center [31, 307] width 21 height 21
click at [38, 194] on div at bounding box center [31, 195] width 21 height 21
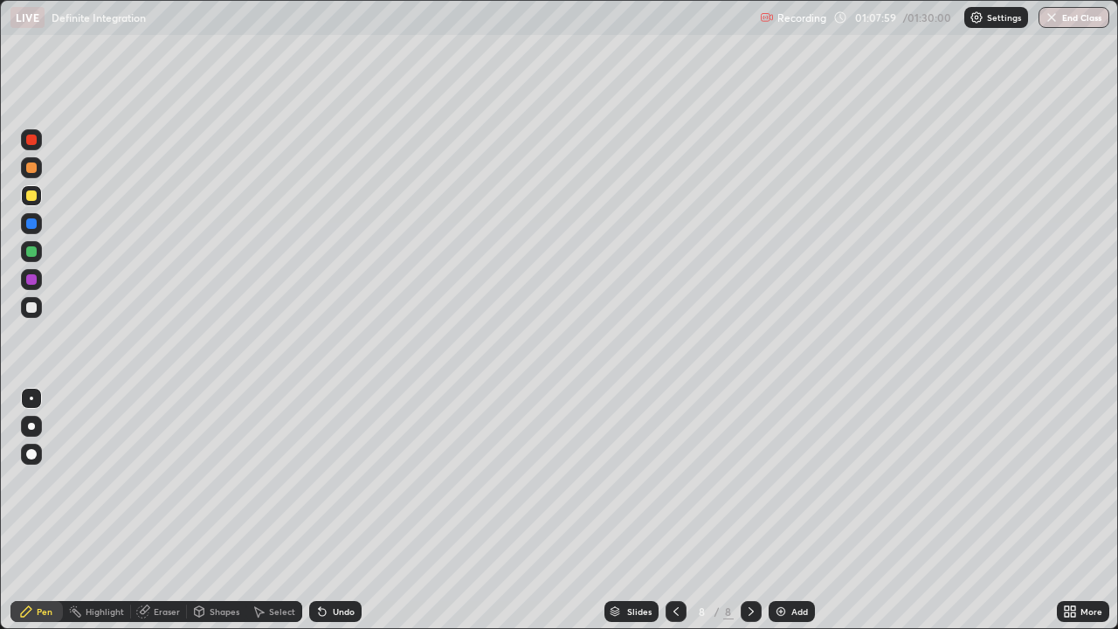
click at [30, 252] on div at bounding box center [31, 251] width 10 height 10
click at [201, 481] on div "Shapes" at bounding box center [216, 611] width 59 height 35
click at [51, 481] on div "Pen" at bounding box center [45, 611] width 16 height 9
click at [159, 481] on div "Eraser" at bounding box center [167, 611] width 26 height 9
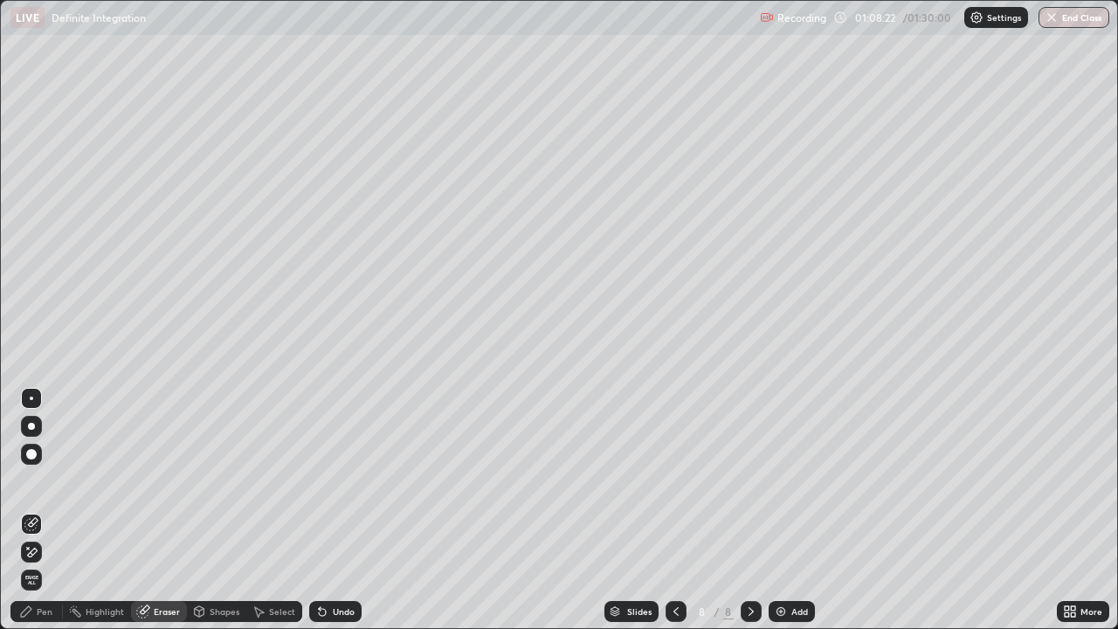
click at [41, 481] on div "Pen" at bounding box center [45, 611] width 16 height 9
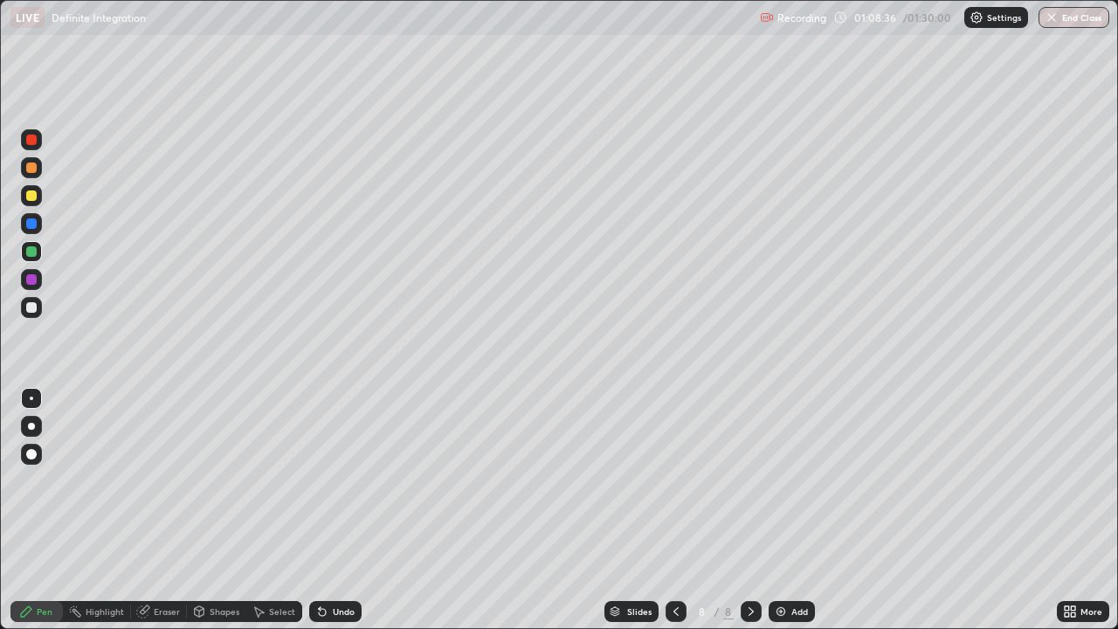
click at [340, 481] on div "Undo" at bounding box center [344, 611] width 22 height 9
click at [336, 481] on div "Undo" at bounding box center [335, 611] width 52 height 21
click at [333, 481] on div "Undo" at bounding box center [335, 611] width 52 height 21
click at [331, 481] on div "Undo" at bounding box center [335, 611] width 52 height 21
click at [333, 481] on div "Undo" at bounding box center [344, 611] width 22 height 9
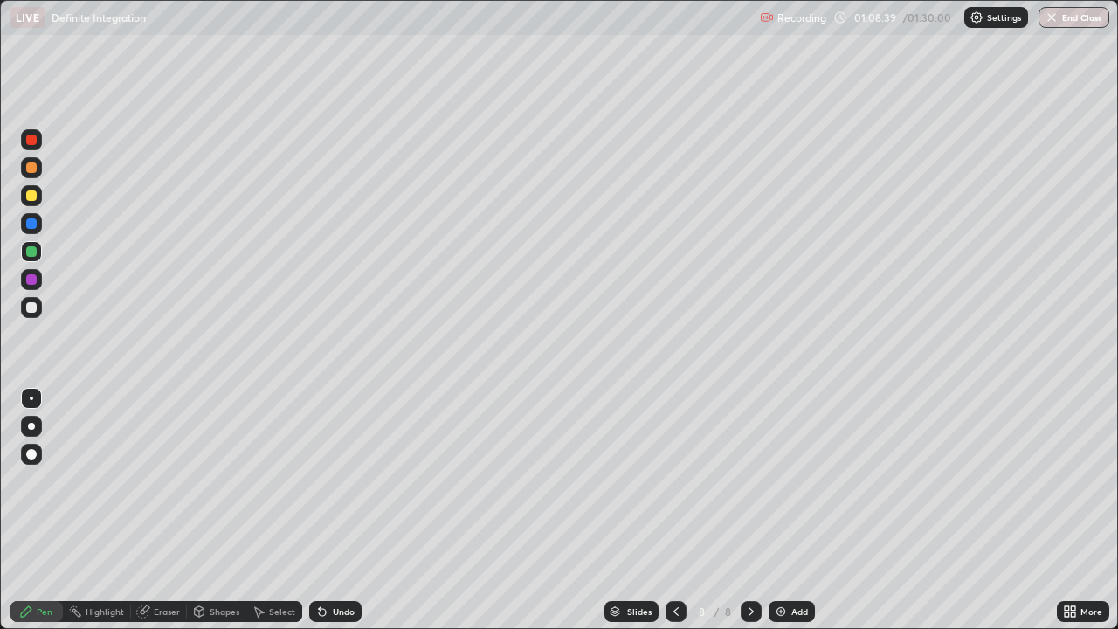
click at [337, 481] on div "Undo" at bounding box center [344, 611] width 22 height 9
click at [327, 481] on div "Undo" at bounding box center [335, 611] width 52 height 21
click at [322, 481] on div "Undo" at bounding box center [335, 611] width 52 height 21
click at [320, 481] on icon at bounding box center [322, 612] width 7 height 7
click at [794, 481] on div "Add" at bounding box center [800, 611] width 17 height 9
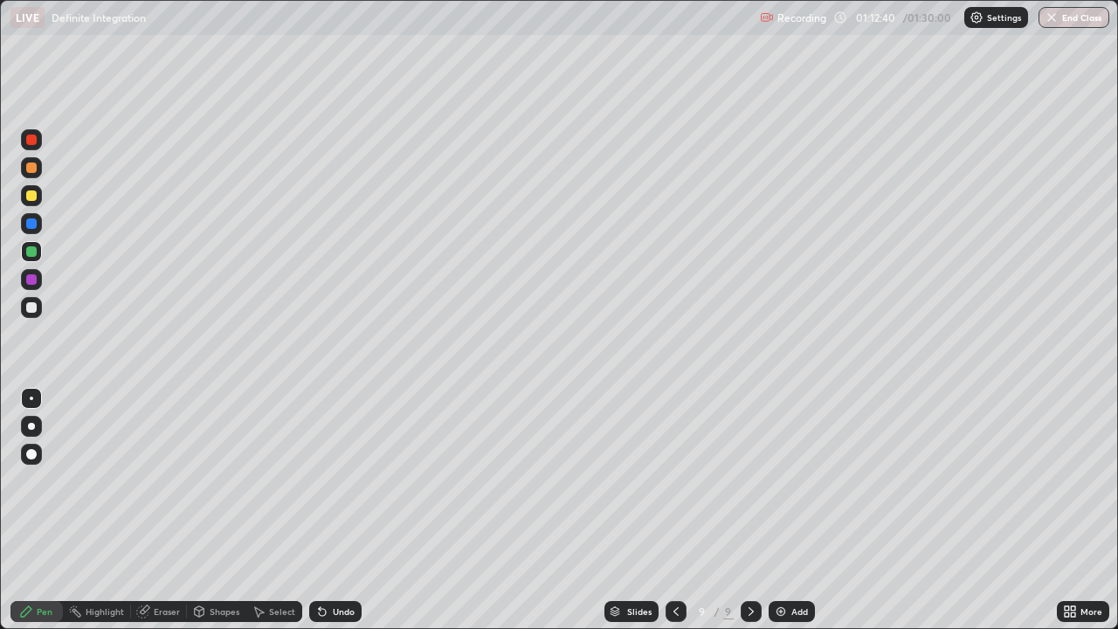
click at [32, 308] on div at bounding box center [31, 307] width 10 height 10
click at [332, 481] on div "Undo" at bounding box center [335, 611] width 52 height 21
click at [38, 197] on div at bounding box center [31, 195] width 21 height 21
click at [32, 310] on div at bounding box center [31, 307] width 10 height 10
click at [34, 198] on div at bounding box center [31, 195] width 10 height 10
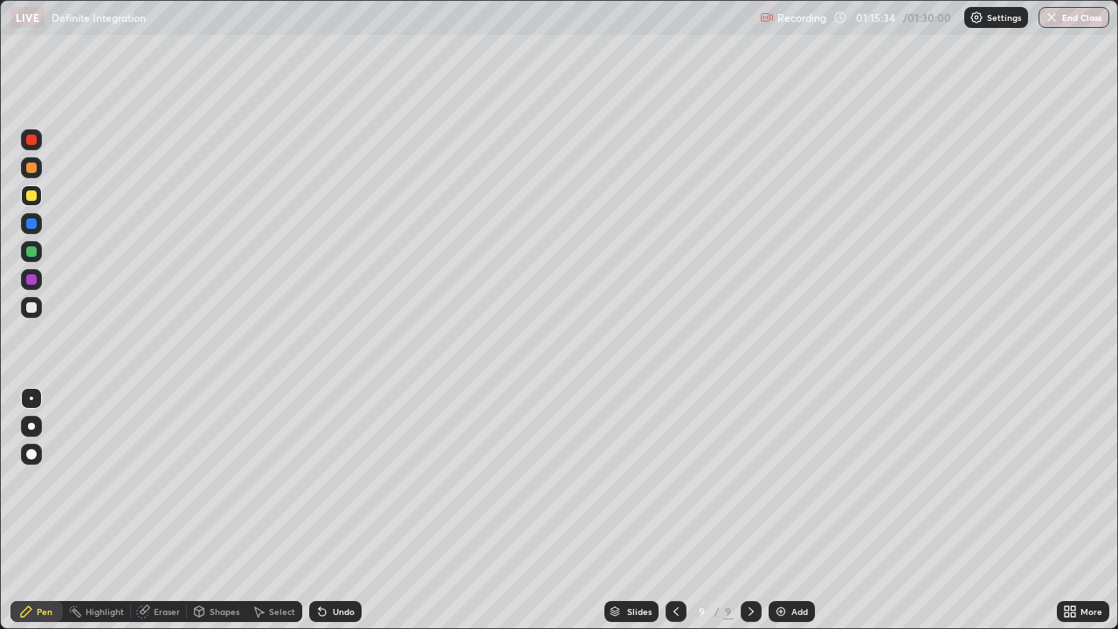
click at [338, 481] on div "Undo" at bounding box center [335, 611] width 52 height 21
click at [31, 167] on div at bounding box center [31, 168] width 10 height 10
click at [675, 481] on icon at bounding box center [676, 612] width 14 height 14
click at [676, 481] on icon at bounding box center [676, 612] width 14 height 14
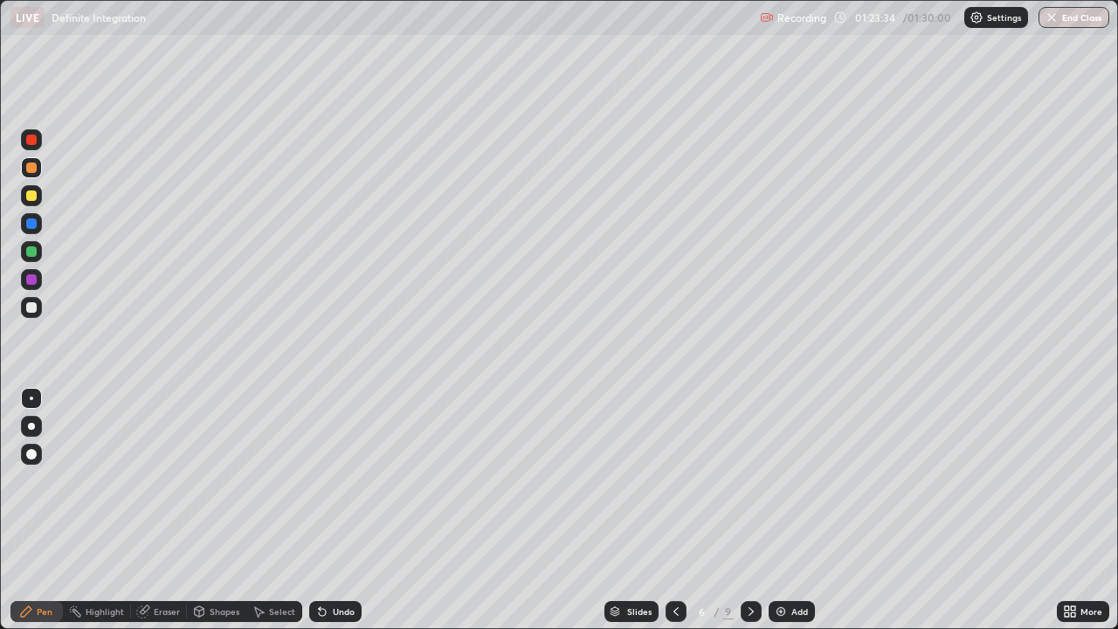
click at [682, 481] on div at bounding box center [676, 611] width 21 height 21
click at [675, 481] on icon at bounding box center [676, 612] width 14 height 14
click at [750, 481] on icon at bounding box center [751, 612] width 14 height 14
click at [758, 481] on div at bounding box center [751, 611] width 21 height 21
click at [695, 481] on div "6" at bounding box center [702, 611] width 17 height 10
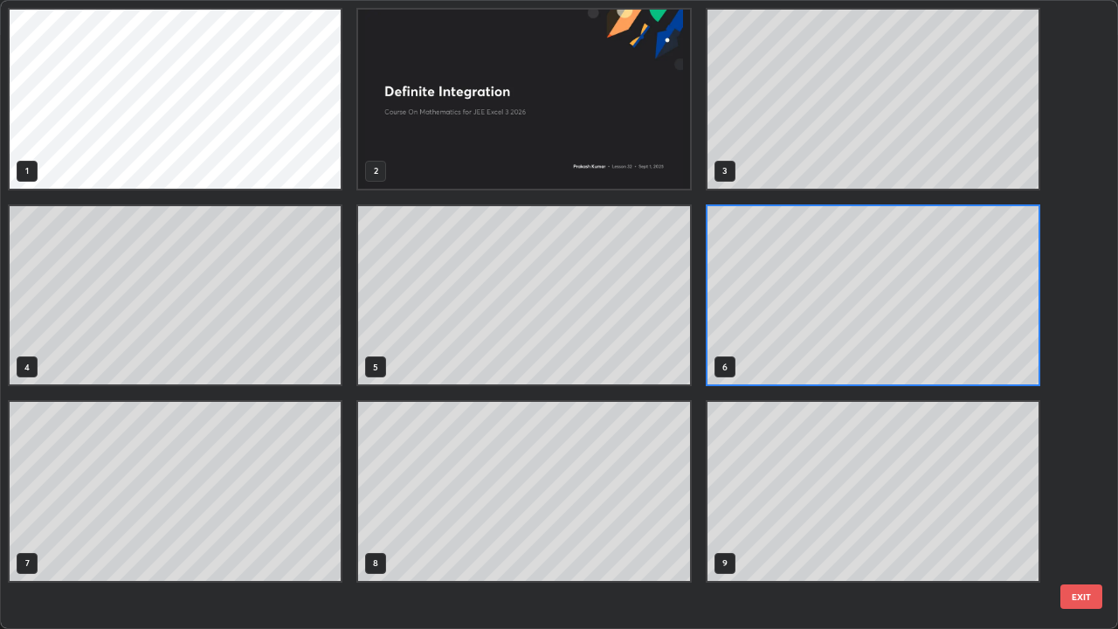
scroll to position [622, 1108]
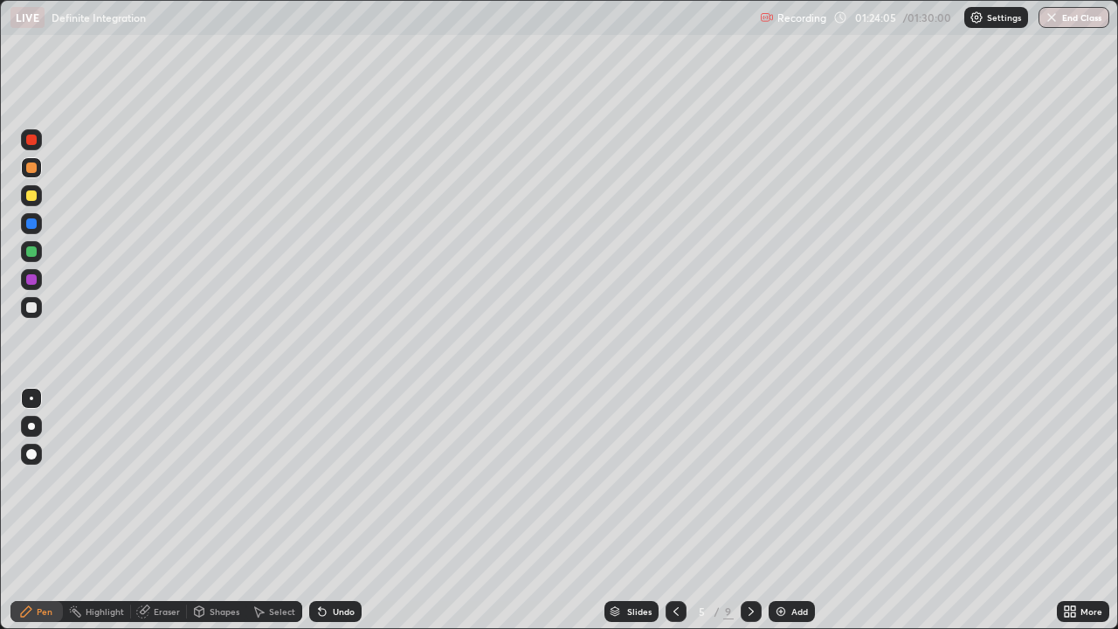
click at [751, 481] on icon at bounding box center [751, 612] width 14 height 14
click at [758, 481] on div at bounding box center [751, 611] width 21 height 21
click at [727, 481] on div "9" at bounding box center [728, 612] width 10 height 16
click at [757, 481] on div at bounding box center [751, 611] width 21 height 21
click at [750, 481] on icon at bounding box center [751, 612] width 14 height 14
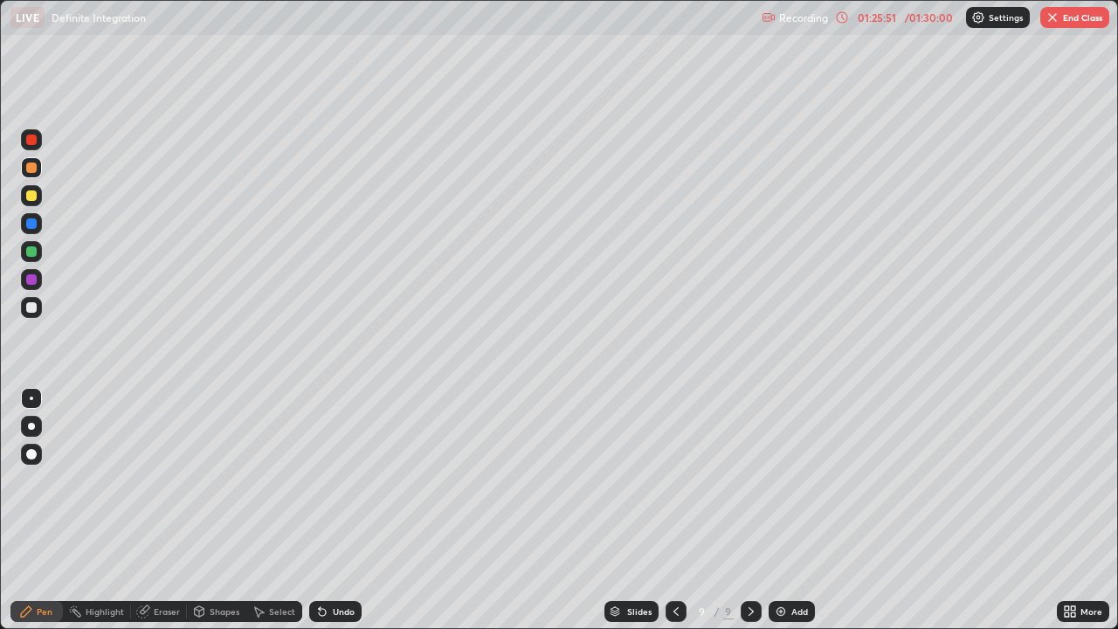
click at [168, 481] on div "Eraser" at bounding box center [167, 611] width 26 height 9
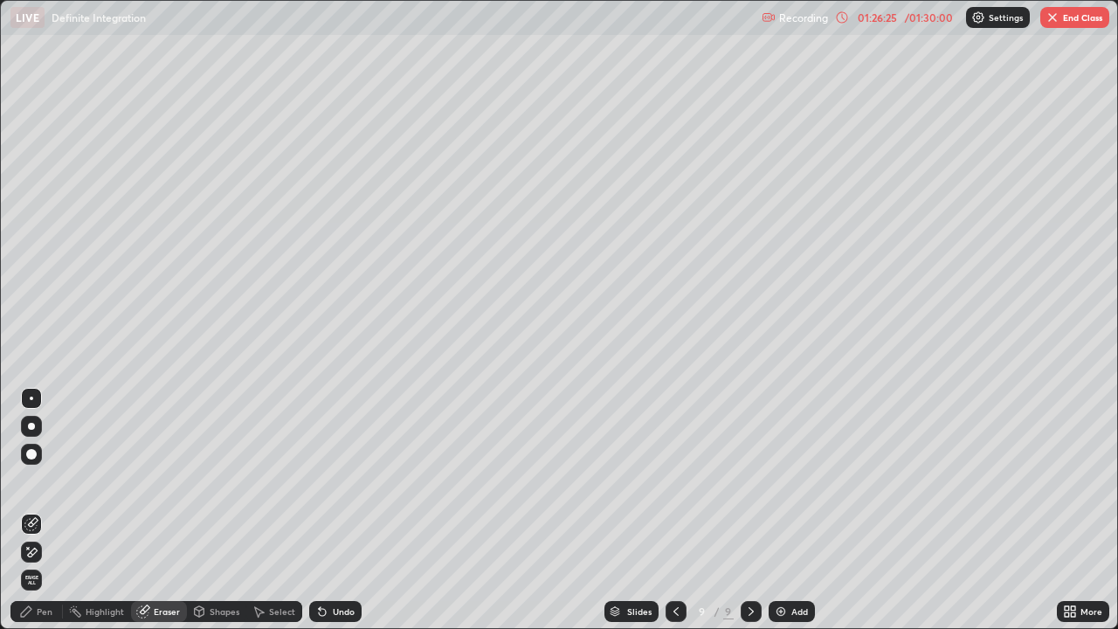
click at [57, 481] on div "Pen" at bounding box center [36, 611] width 52 height 21
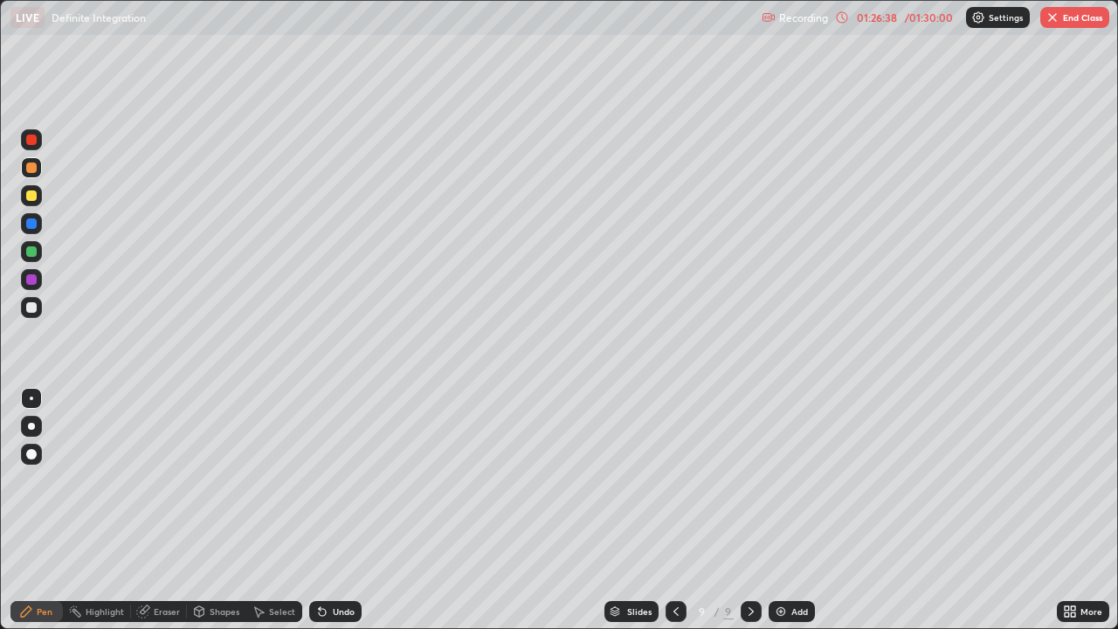
click at [177, 481] on div "Eraser" at bounding box center [167, 611] width 26 height 9
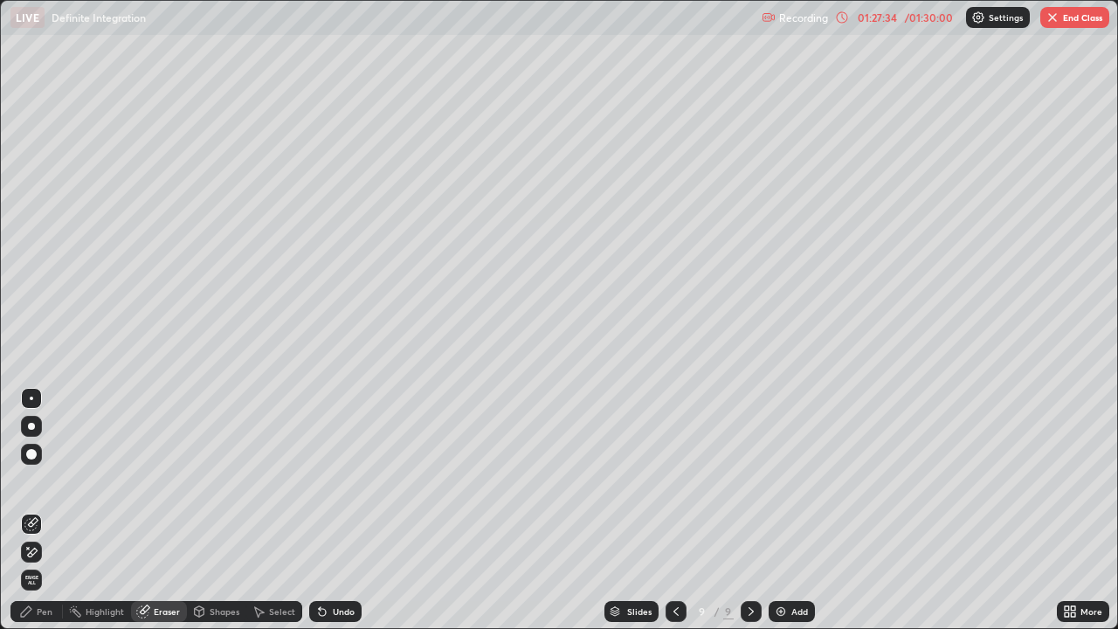
click at [1083, 481] on div "More" at bounding box center [1083, 611] width 52 height 21
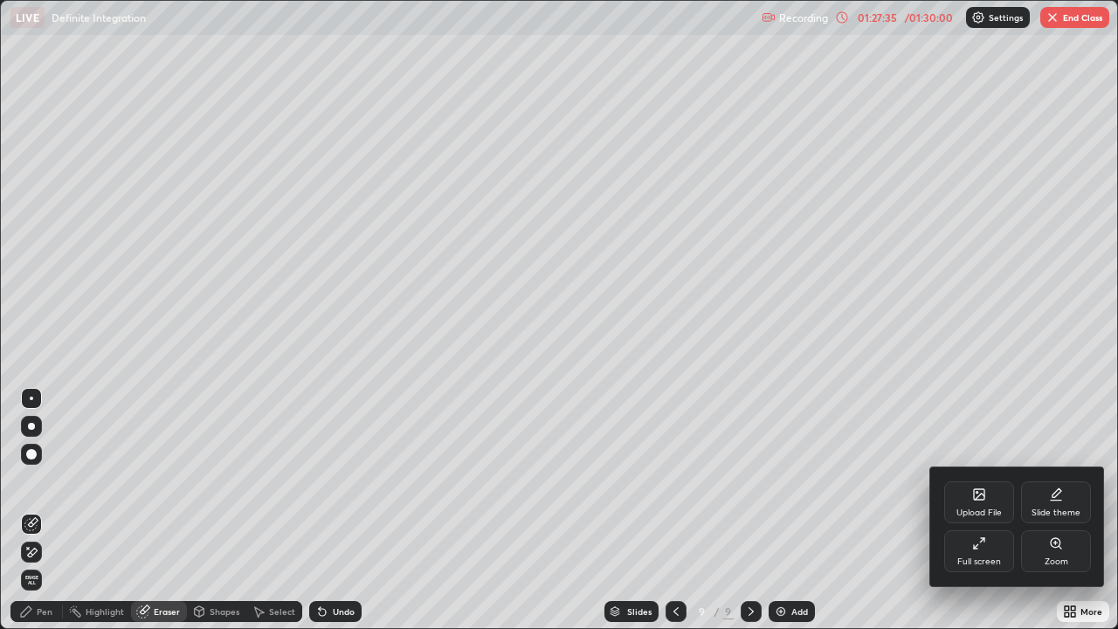
click at [975, 481] on div "Full screen" at bounding box center [980, 551] width 70 height 42
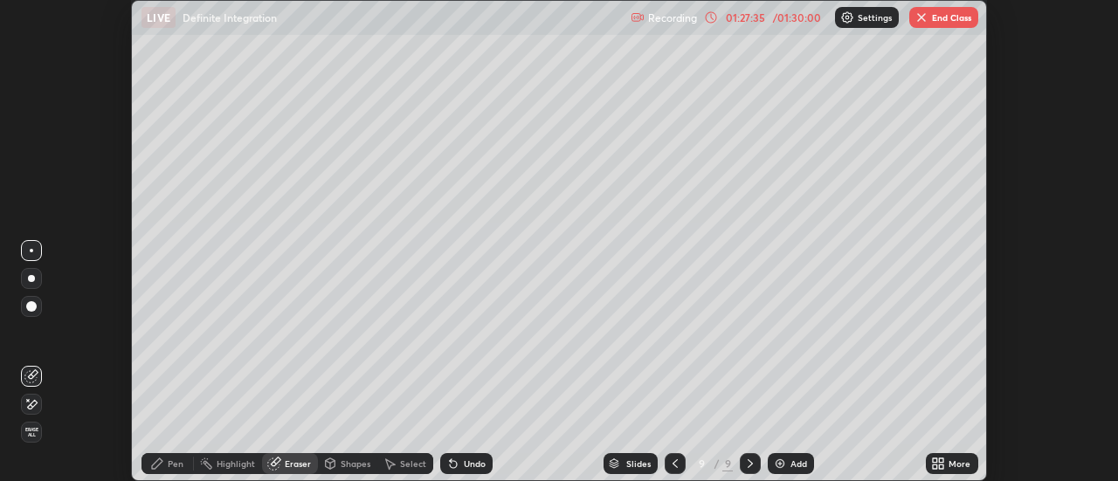
scroll to position [86893, 86256]
click at [940, 17] on button "End Class" at bounding box center [944, 17] width 69 height 21
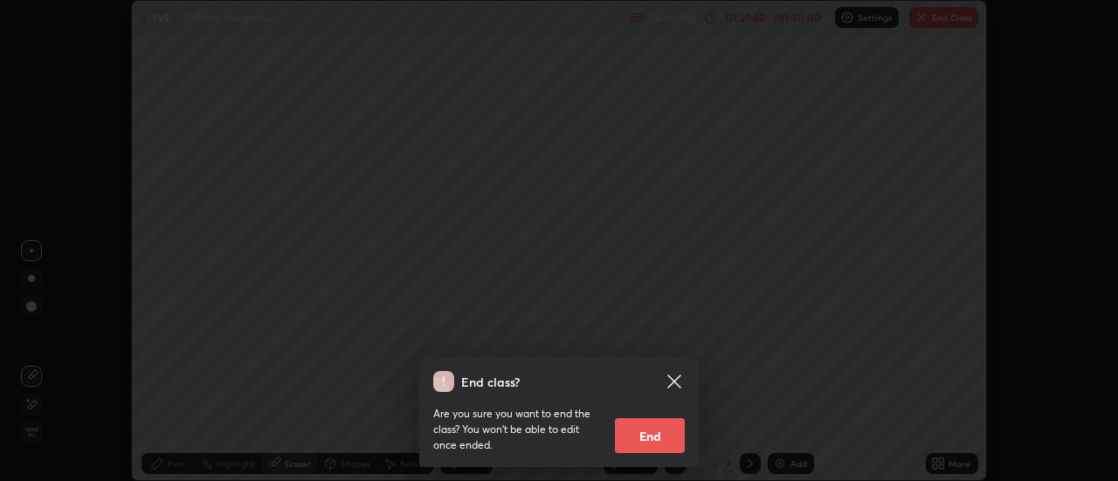
click at [647, 435] on button "End" at bounding box center [650, 436] width 70 height 35
